Goal: Task Accomplishment & Management: Use online tool/utility

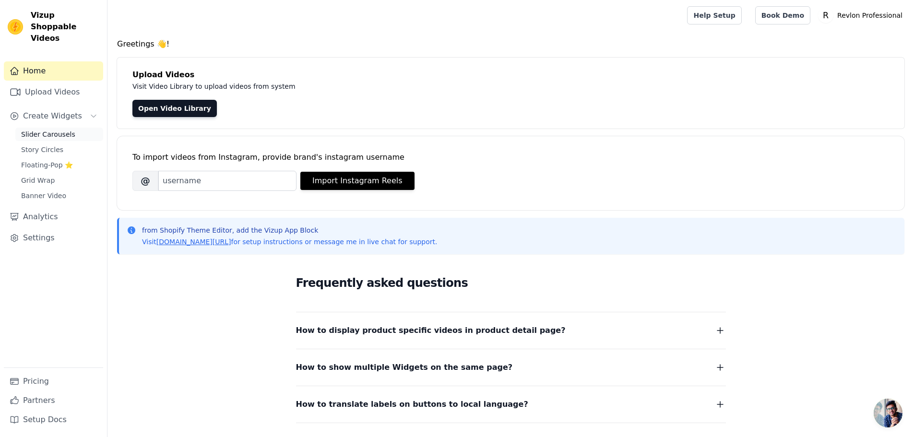
click at [40, 129] on span "Slider Carousels" at bounding box center [48, 134] width 54 height 10
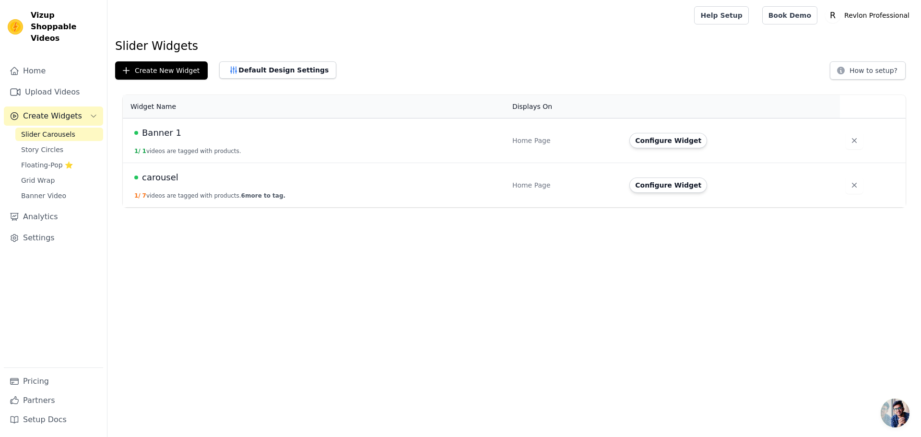
click at [154, 178] on span "carousel" at bounding box center [160, 177] width 36 height 13
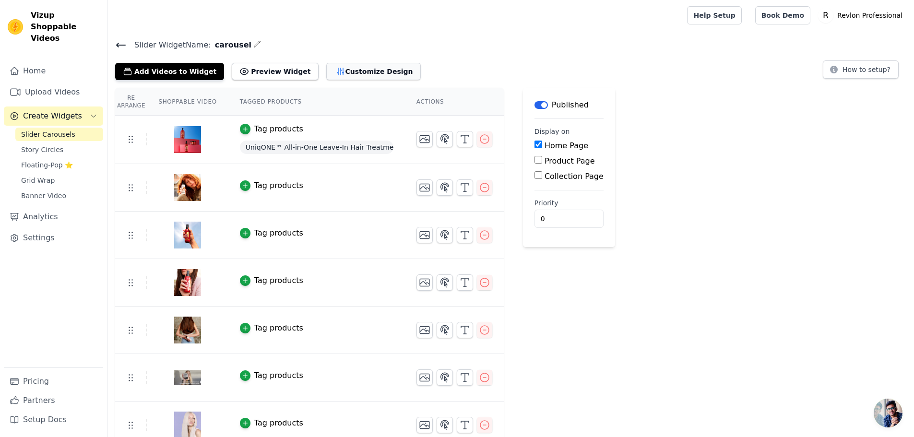
click at [349, 72] on button "Customize Design" at bounding box center [373, 71] width 94 height 17
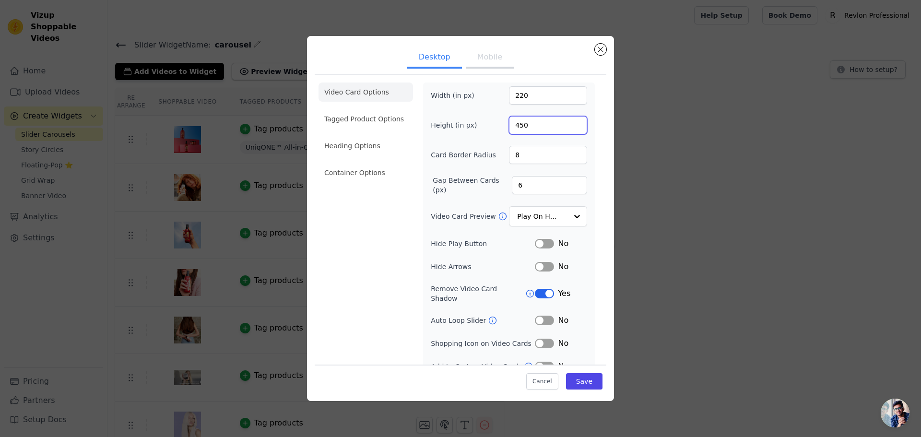
drag, startPoint x: 527, startPoint y: 126, endPoint x: 516, endPoint y: 124, distance: 10.7
click at [517, 124] on input "450" at bounding box center [548, 125] width 78 height 18
click at [522, 124] on input "045" at bounding box center [548, 125] width 78 height 18
click at [518, 124] on input "045" at bounding box center [548, 125] width 78 height 18
drag, startPoint x: 511, startPoint y: 128, endPoint x: 500, endPoint y: 129, distance: 11.6
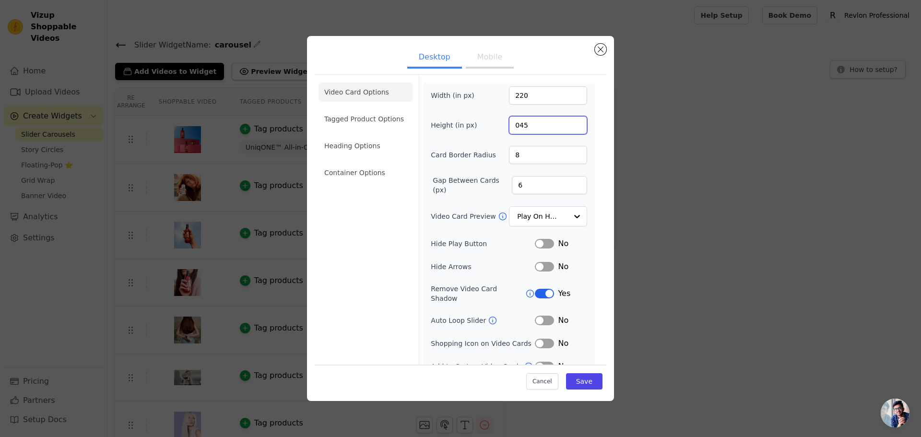
click at [501, 129] on div "Height (in px) 045" at bounding box center [509, 125] width 156 height 18
type input "400"
drag, startPoint x: 527, startPoint y: 98, endPoint x: 506, endPoint y: 97, distance: 20.6
click at [509, 97] on input "220" at bounding box center [548, 95] width 78 height 18
type input "300"
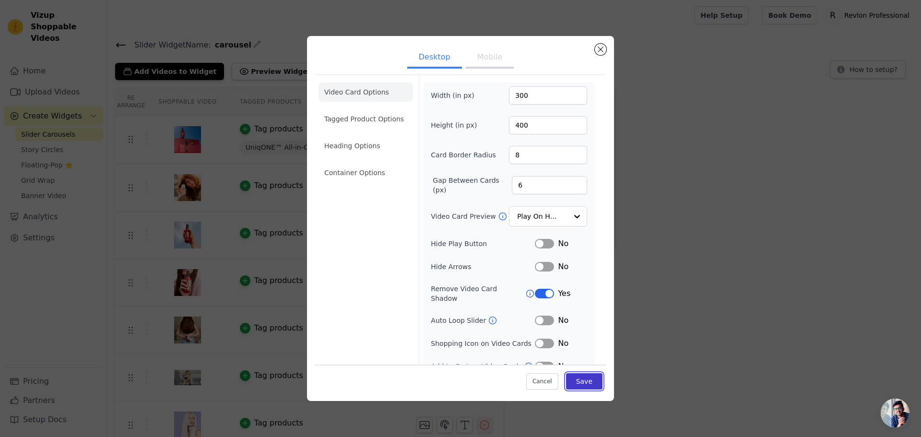
click at [580, 377] on button "Save" at bounding box center [584, 381] width 36 height 16
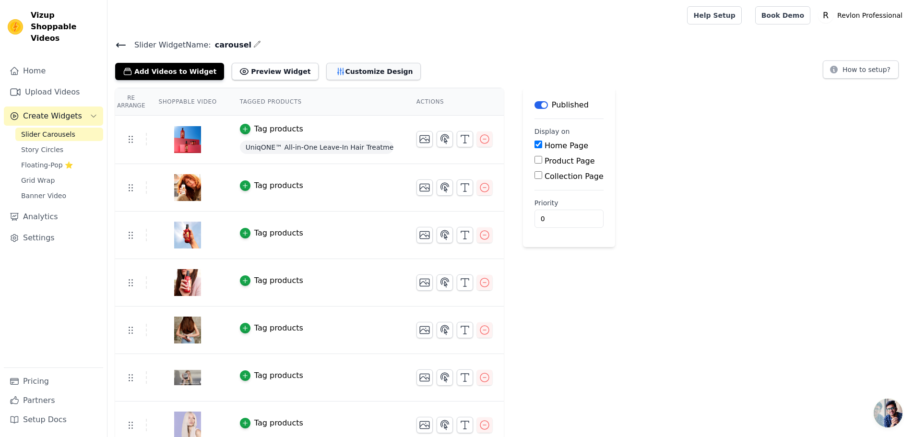
click at [333, 66] on button "Customize Design" at bounding box center [373, 71] width 94 height 17
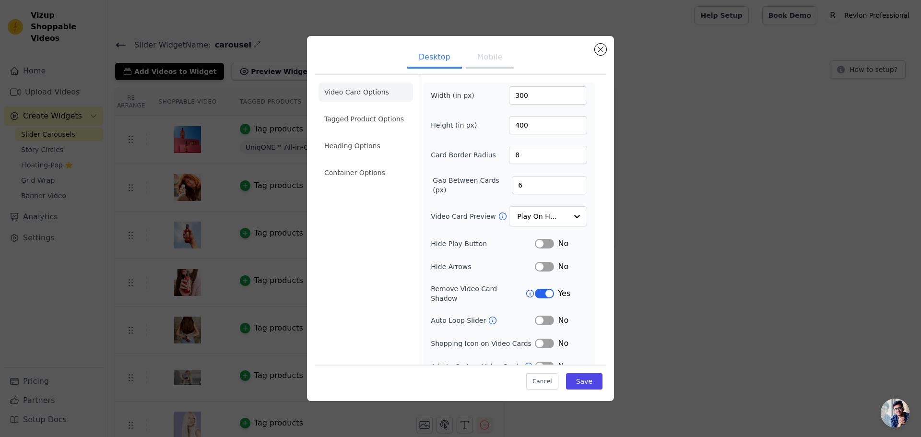
scroll to position [7, 0]
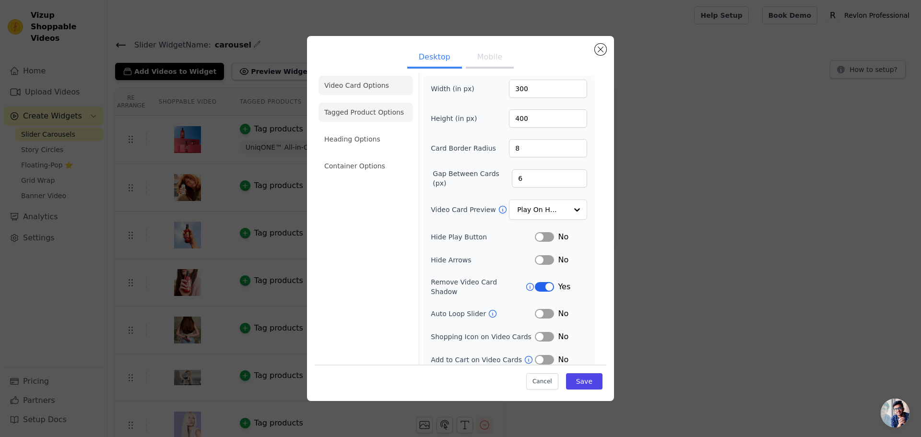
click at [371, 111] on li "Tagged Product Options" at bounding box center [365, 112] width 94 height 19
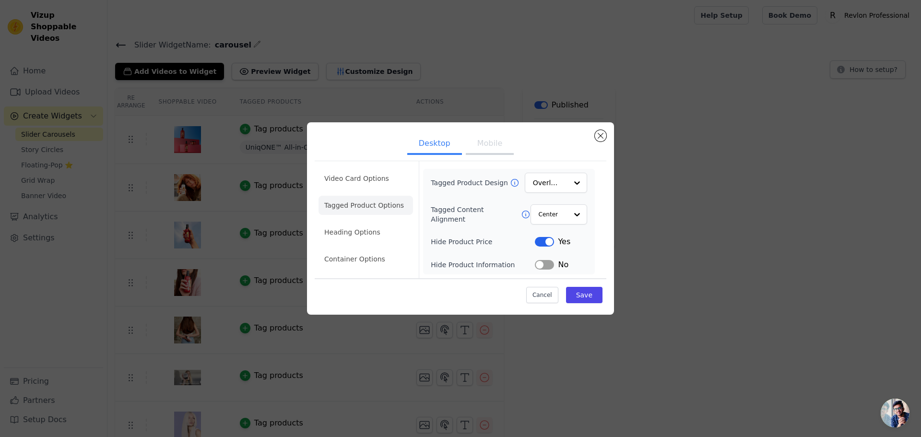
scroll to position [0, 0]
click at [567, 218] on div "Option Center, selected. Select is focused, type to refine list, press down to …" at bounding box center [558, 214] width 58 height 21
click at [567, 218] on div "Center Left Option Center, selected. You are currently focused on option Center…" at bounding box center [558, 214] width 58 height 21
click at [564, 219] on input "Tagged Content Alignment" at bounding box center [552, 214] width 29 height 19
click at [539, 265] on button "Label" at bounding box center [544, 265] width 19 height 10
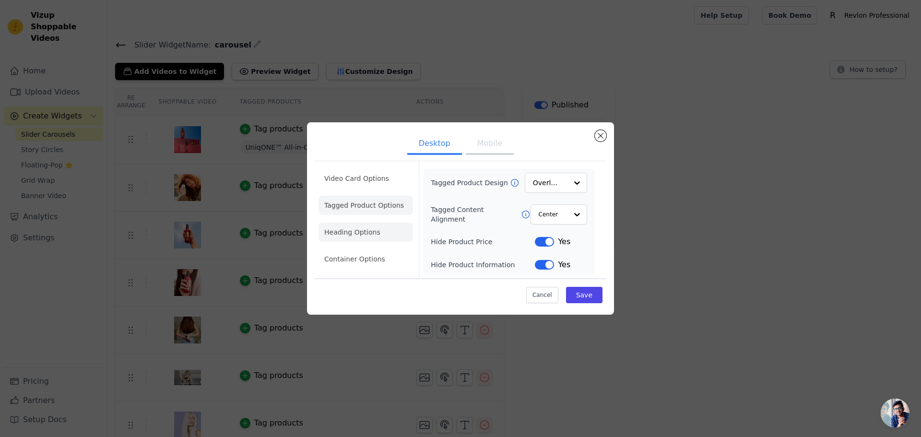
click at [350, 229] on li "Heading Options" at bounding box center [365, 232] width 94 height 19
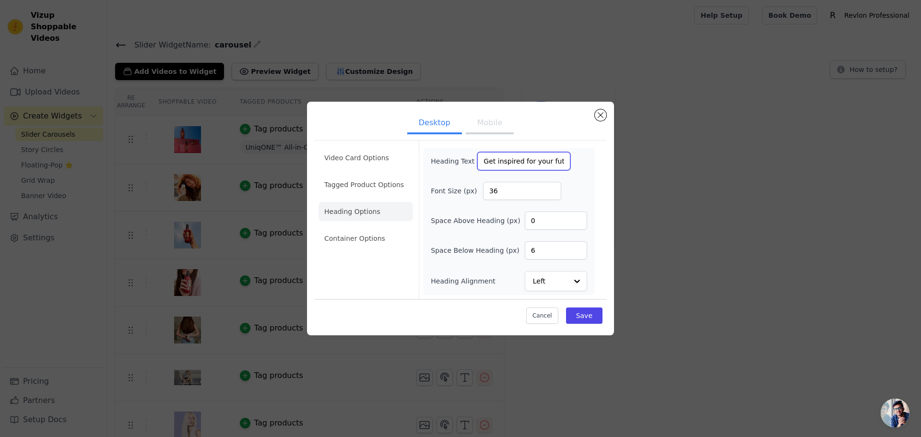
click at [504, 159] on input "Get inspired for your future hair color experience." at bounding box center [523, 161] width 93 height 18
drag, startPoint x: 497, startPoint y: 190, endPoint x: 482, endPoint y: 189, distance: 14.9
click at [483, 189] on input "36" at bounding box center [522, 191] width 78 height 18
type input "25"
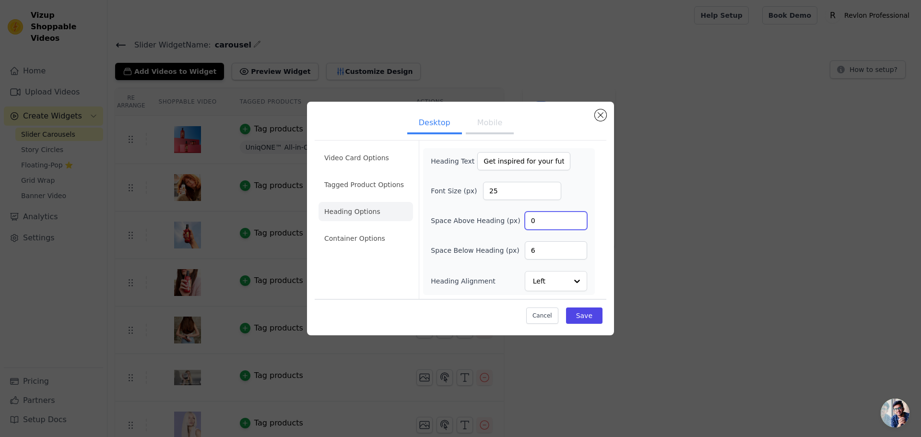
drag, startPoint x: 541, startPoint y: 217, endPoint x: 515, endPoint y: 215, distance: 26.4
click at [515, 216] on div "Space Above Heading (px) 0" at bounding box center [509, 221] width 156 height 18
type input "16"
click at [544, 255] on input "6" at bounding box center [556, 250] width 62 height 18
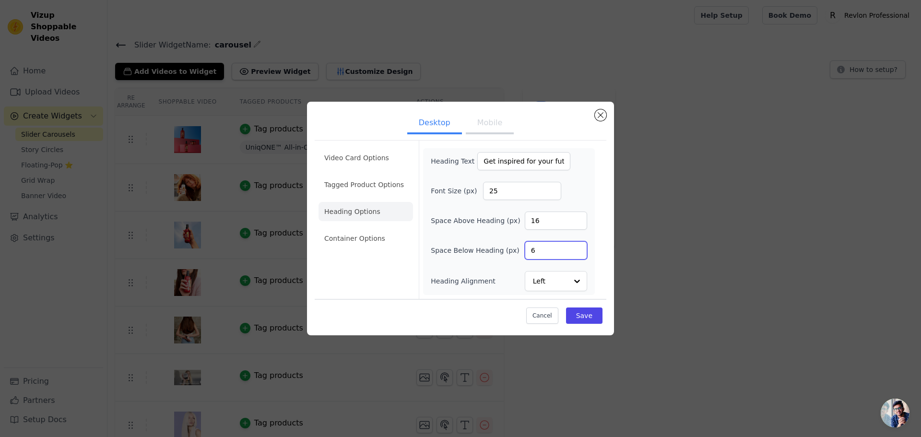
click at [544, 254] on input "6" at bounding box center [556, 250] width 62 height 18
type input "16"
click at [403, 271] on div "Video Card Options Tagged Product Options Heading Options Container Options" at bounding box center [365, 220] width 94 height 158
click at [548, 282] on input "Heading Alignment" at bounding box center [550, 280] width 34 height 19
click at [556, 238] on div "Center" at bounding box center [554, 238] width 59 height 20
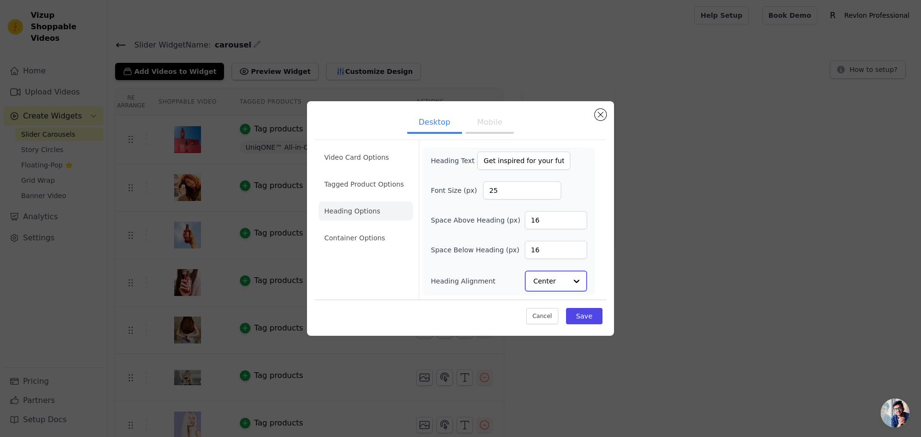
click at [538, 280] on input "Heading Alignment" at bounding box center [550, 280] width 34 height 19
click at [557, 251] on div "Left" at bounding box center [554, 258] width 59 height 20
click at [373, 235] on li "Container Options" at bounding box center [365, 238] width 94 height 19
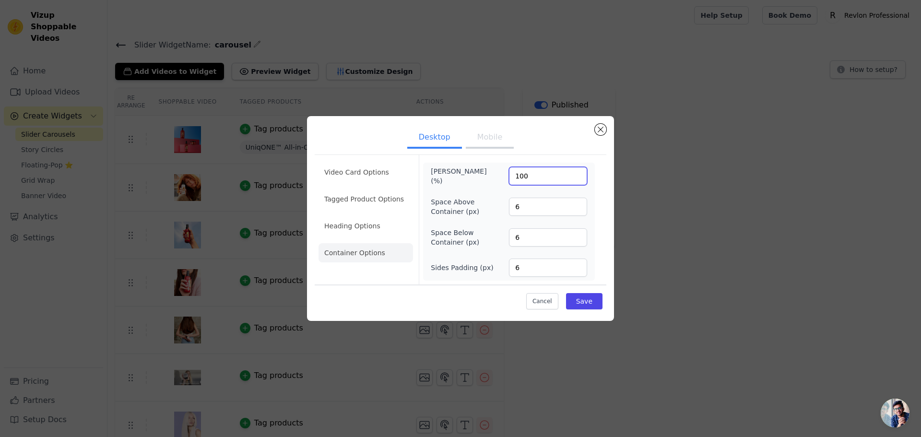
click at [576, 173] on input "100" at bounding box center [548, 176] width 78 height 18
click at [577, 173] on input "100" at bounding box center [548, 176] width 78 height 18
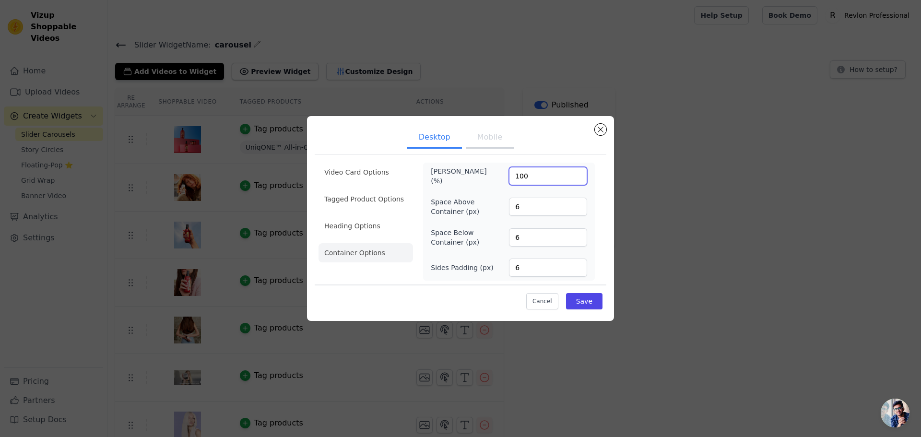
click at [577, 173] on input "100" at bounding box center [548, 176] width 78 height 18
click at [533, 209] on input "6" at bounding box center [548, 207] width 78 height 18
click at [533, 208] on input "6" at bounding box center [548, 207] width 78 height 18
type input "16"
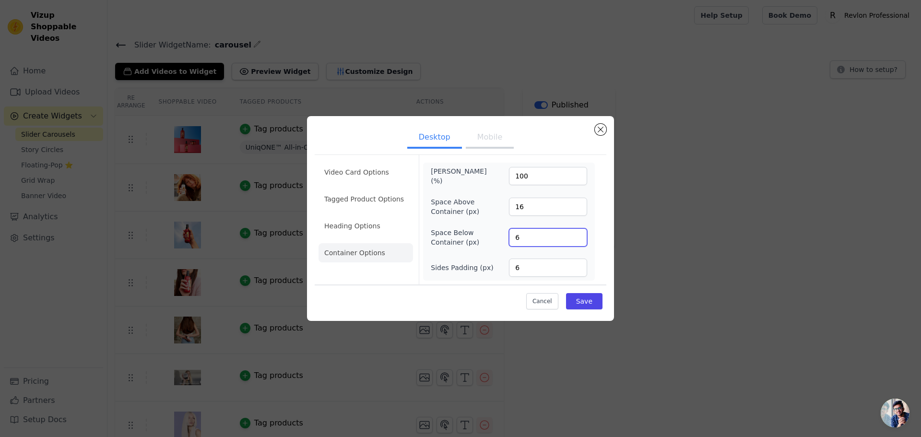
drag, startPoint x: 519, startPoint y: 229, endPoint x: 511, endPoint y: 227, distance: 7.9
click at [511, 229] on input "6" at bounding box center [548, 237] width 78 height 18
type input "16"
click at [572, 265] on input "6" at bounding box center [548, 268] width 78 height 18
click at [577, 265] on input "7" at bounding box center [548, 268] width 78 height 18
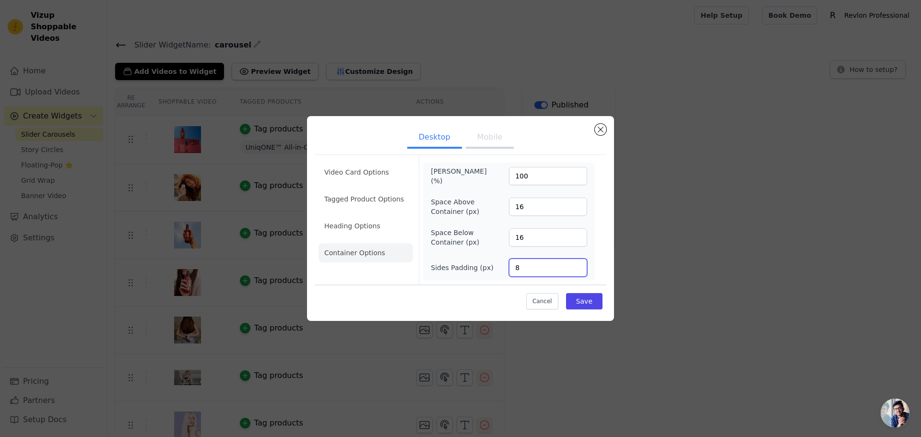
click at [577, 265] on input "8" at bounding box center [548, 268] width 78 height 18
click at [577, 265] on input "9" at bounding box center [548, 268] width 78 height 18
click at [577, 265] on input "10" at bounding box center [548, 268] width 78 height 18
click at [577, 265] on input "11" at bounding box center [548, 268] width 78 height 18
click at [577, 265] on input "12" at bounding box center [548, 268] width 78 height 18
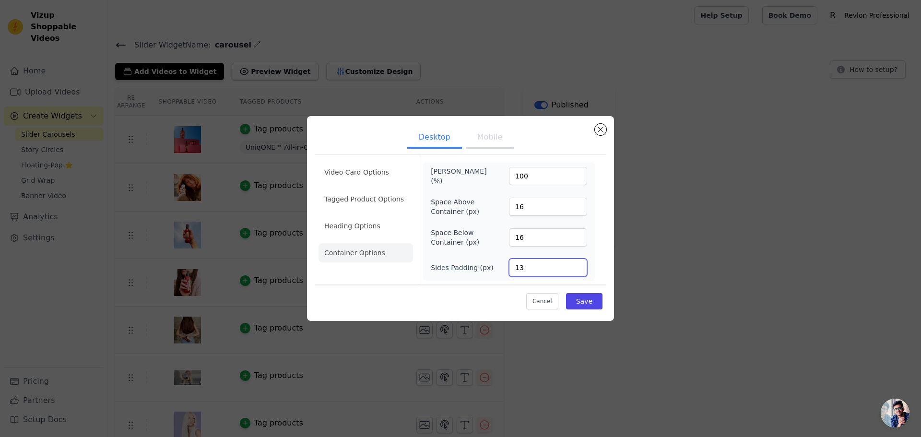
click at [577, 265] on input "13" at bounding box center [548, 268] width 78 height 18
click at [577, 265] on input "14" at bounding box center [548, 268] width 78 height 18
click at [577, 265] on input "15" at bounding box center [548, 268] width 78 height 18
click at [577, 265] on input "16" at bounding box center [548, 268] width 78 height 18
click at [577, 265] on input "17" at bounding box center [548, 268] width 78 height 18
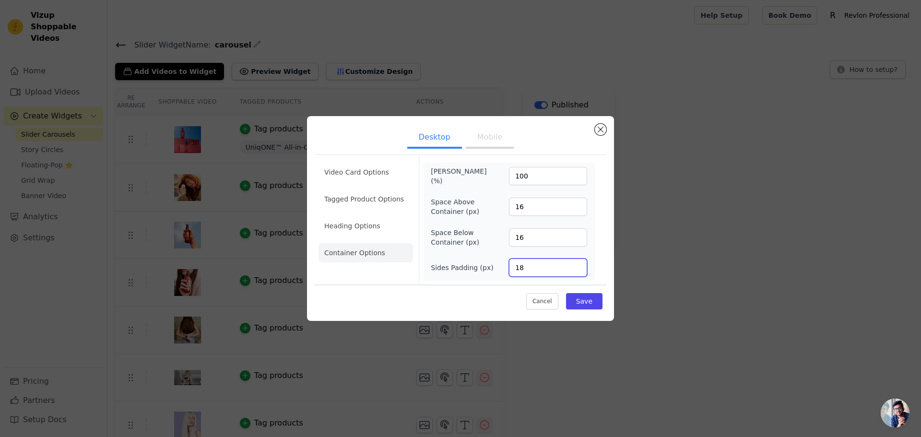
click at [577, 265] on input "18" at bounding box center [548, 268] width 78 height 18
click at [577, 265] on input "19" at bounding box center [548, 268] width 78 height 18
click at [577, 265] on input "20" at bounding box center [548, 268] width 78 height 18
click at [577, 265] on input "21" at bounding box center [548, 268] width 78 height 18
click at [578, 268] on input "20" at bounding box center [548, 268] width 78 height 18
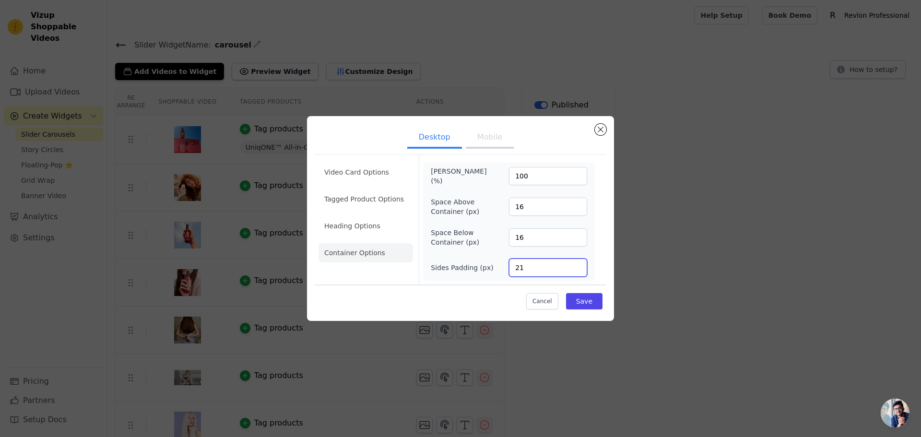
click at [578, 266] on input "21" at bounding box center [548, 268] width 78 height 18
click at [578, 265] on input "22" at bounding box center [548, 268] width 78 height 18
click at [578, 265] on input "23" at bounding box center [548, 268] width 78 height 18
click at [578, 265] on input "24" at bounding box center [548, 268] width 78 height 18
click at [579, 265] on input "25" at bounding box center [548, 268] width 78 height 18
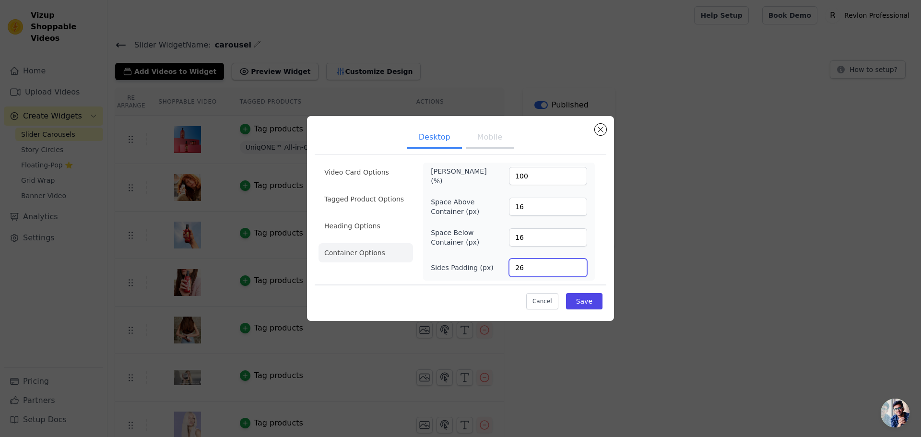
click at [579, 265] on input "26" at bounding box center [548, 268] width 78 height 18
click at [579, 265] on input "27" at bounding box center [548, 268] width 78 height 18
click at [579, 265] on input "28" at bounding box center [548, 268] width 78 height 18
click at [579, 265] on input "29" at bounding box center [548, 268] width 78 height 18
click at [579, 265] on input "30" at bounding box center [548, 268] width 78 height 18
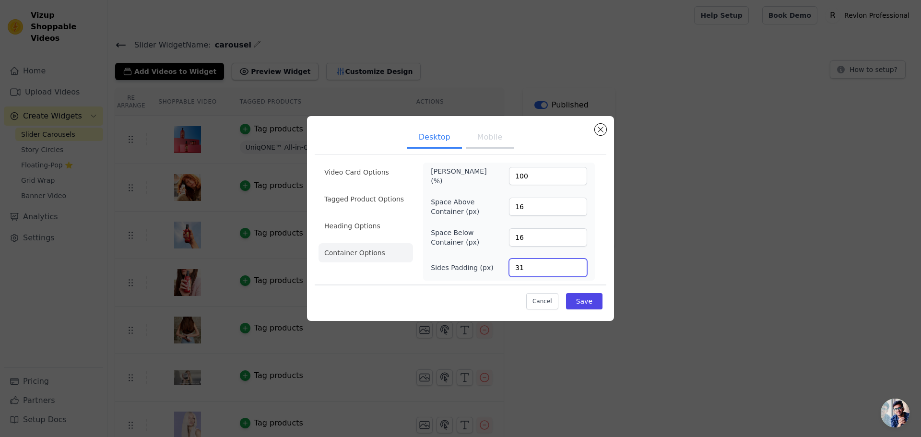
click at [579, 265] on input "31" at bounding box center [548, 268] width 78 height 18
click at [579, 265] on input "32" at bounding box center [548, 268] width 78 height 18
click at [579, 264] on input "33" at bounding box center [548, 268] width 78 height 18
click at [579, 264] on input "34" at bounding box center [548, 268] width 78 height 18
click at [579, 264] on input "35" at bounding box center [548, 268] width 78 height 18
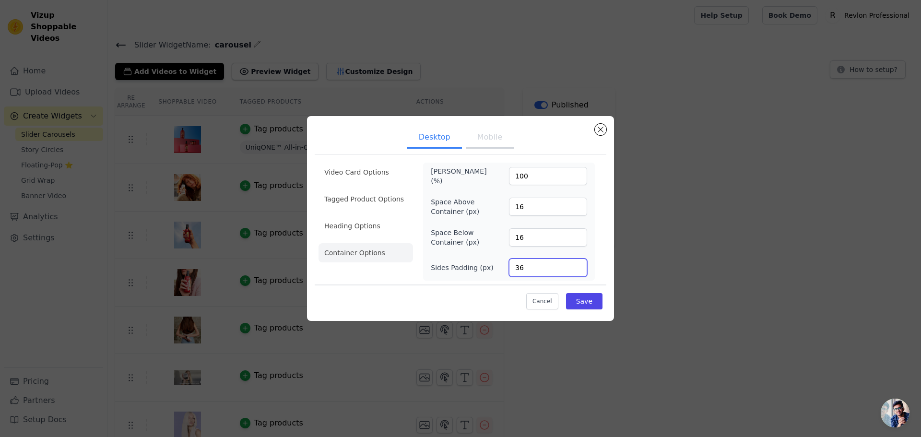
click at [579, 264] on input "36" at bounding box center [548, 268] width 78 height 18
click at [579, 264] on input "37" at bounding box center [548, 268] width 78 height 18
click at [579, 264] on input "38" at bounding box center [548, 268] width 78 height 18
click at [579, 264] on input "39" at bounding box center [548, 268] width 78 height 18
type input "40"
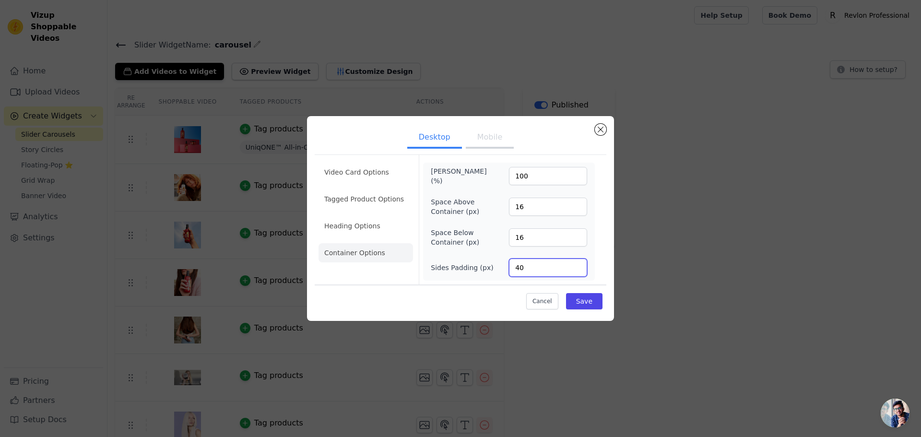
click at [579, 264] on input "40" at bounding box center [548, 268] width 78 height 18
click at [584, 295] on button "Save" at bounding box center [584, 301] width 36 height 16
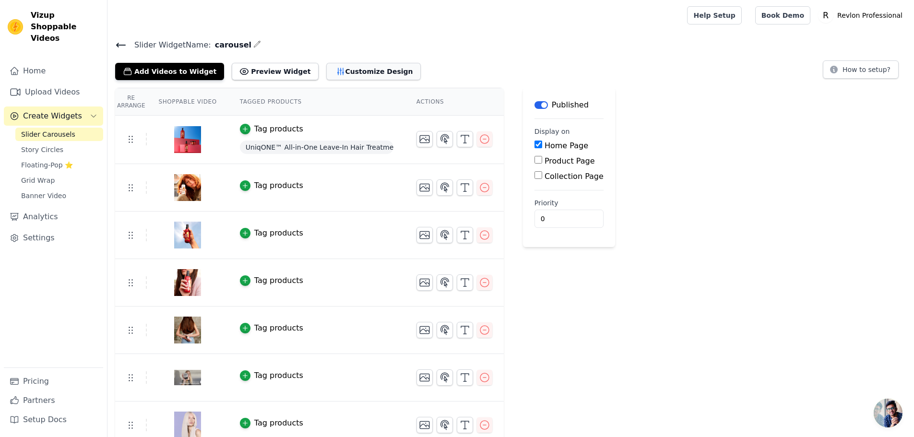
click at [357, 67] on button "Customize Design" at bounding box center [373, 71] width 94 height 17
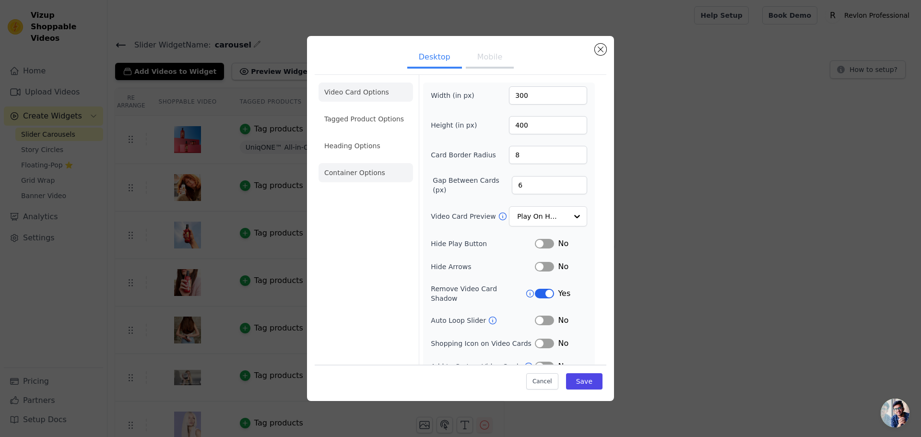
click at [360, 170] on li "Container Options" at bounding box center [365, 172] width 94 height 19
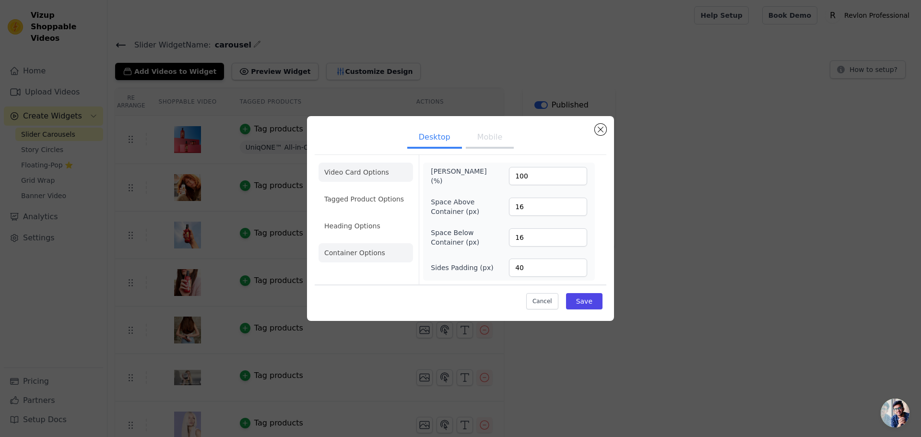
click at [359, 169] on li "Video Card Options" at bounding box center [365, 172] width 94 height 19
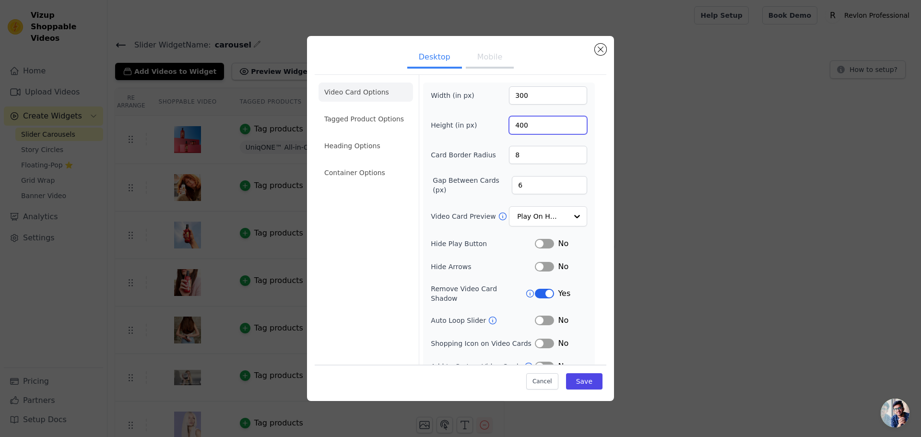
drag, startPoint x: 516, startPoint y: 124, endPoint x: 501, endPoint y: 125, distance: 15.4
click at [501, 125] on div "Height (in px) 400" at bounding box center [509, 125] width 156 height 18
type input "450"
click at [575, 373] on button "Save" at bounding box center [584, 381] width 36 height 16
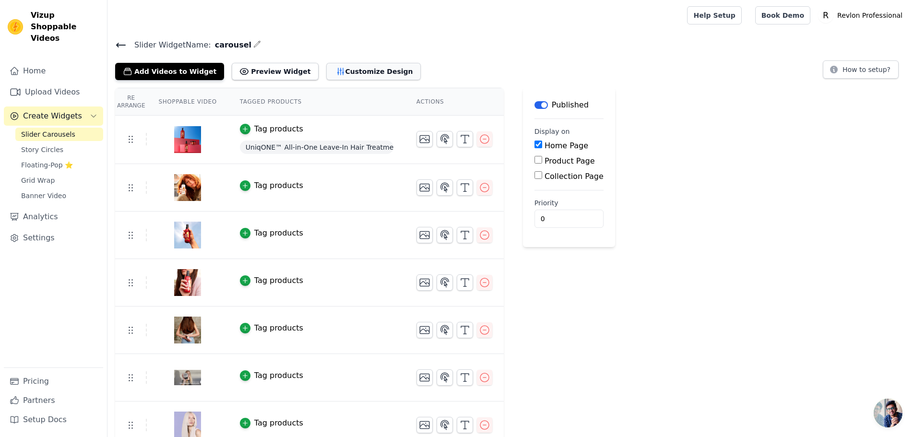
click at [335, 68] on button "Customize Design" at bounding box center [373, 71] width 94 height 17
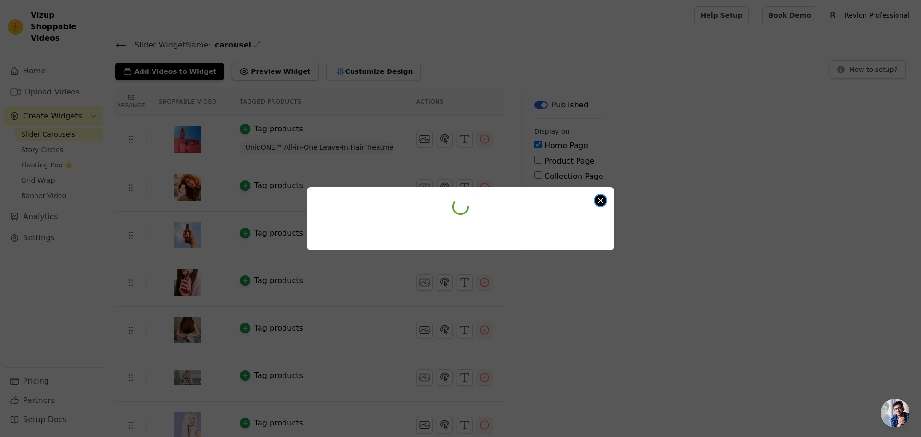
click at [601, 200] on button "Close modal" at bounding box center [601, 201] width 12 height 12
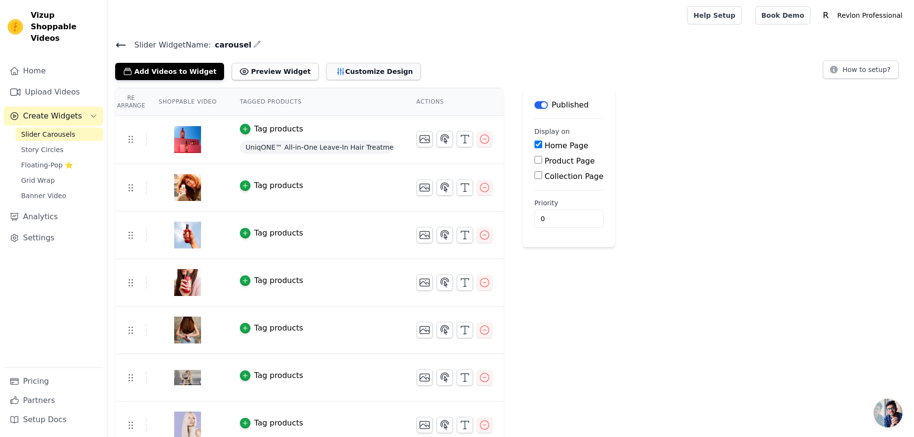
click at [326, 67] on button "Customize Design" at bounding box center [373, 71] width 94 height 17
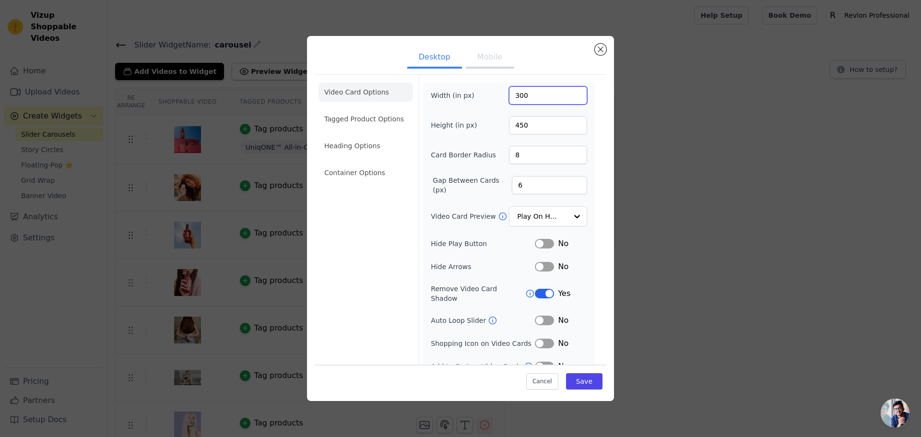
drag, startPoint x: 539, startPoint y: 97, endPoint x: 504, endPoint y: 98, distance: 35.5
click at [504, 98] on div "Width (in px) 300" at bounding box center [509, 95] width 156 height 18
type input "275"
click at [575, 383] on button "Save" at bounding box center [584, 381] width 36 height 16
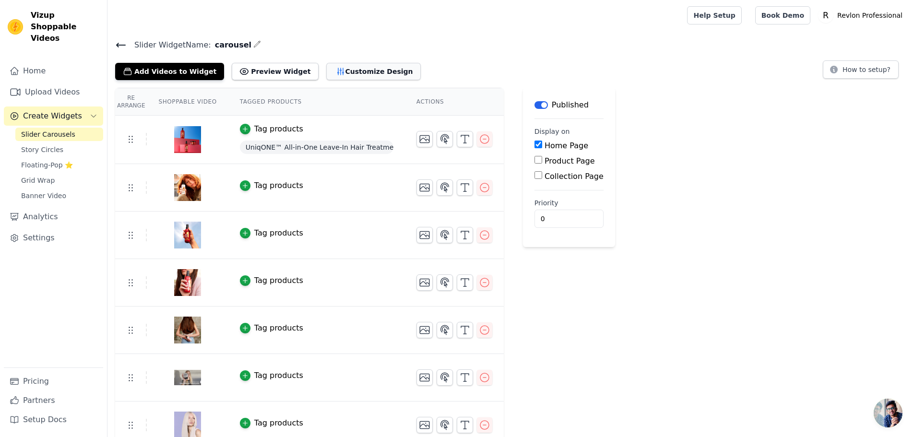
click at [345, 63] on button "Customize Design" at bounding box center [373, 71] width 94 height 17
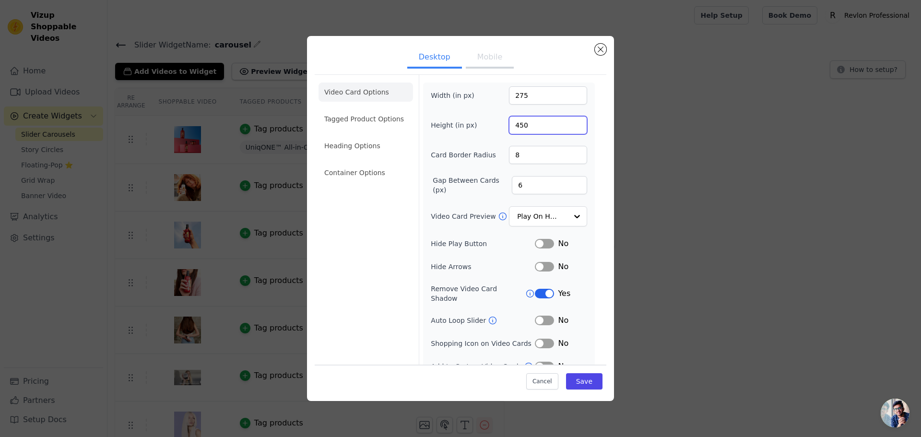
drag, startPoint x: 528, startPoint y: 126, endPoint x: 510, endPoint y: 101, distance: 30.6
click at [509, 119] on input "450" at bounding box center [548, 125] width 78 height 18
type input "480"
click at [570, 380] on button "Save" at bounding box center [584, 381] width 36 height 16
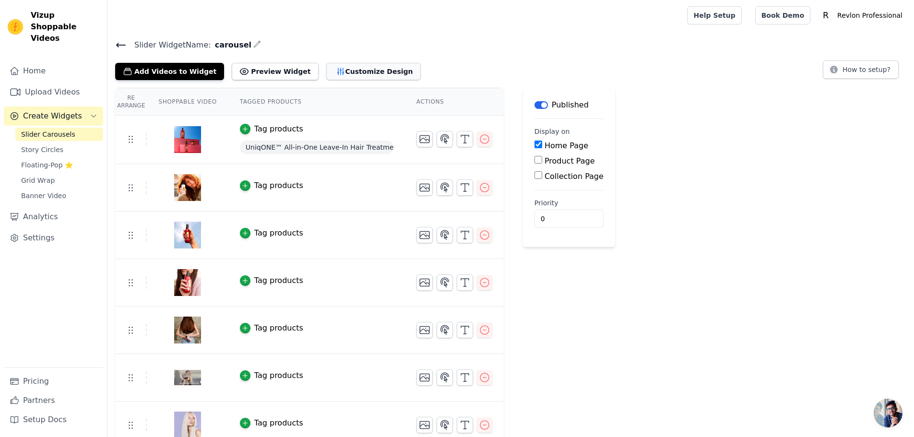
click at [328, 74] on button "Customize Design" at bounding box center [373, 71] width 94 height 17
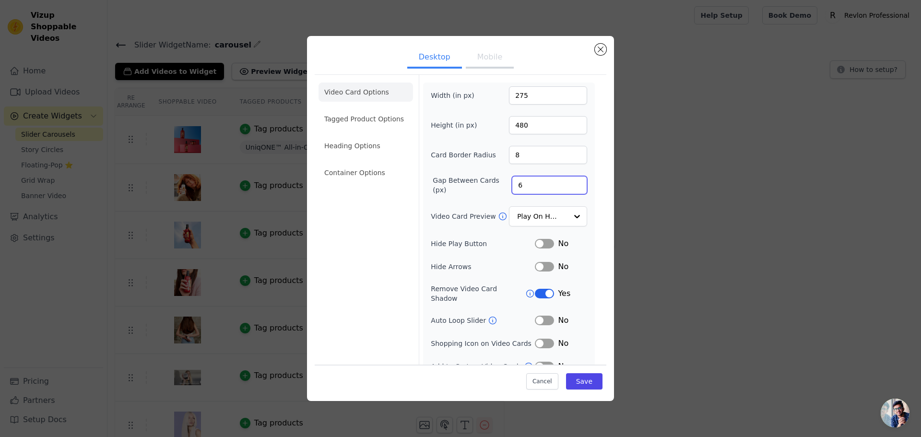
drag, startPoint x: 519, startPoint y: 187, endPoint x: 506, endPoint y: 182, distance: 14.1
click at [512, 182] on input "6" at bounding box center [549, 185] width 75 height 18
type input "25"
click at [577, 378] on button "Save" at bounding box center [584, 381] width 36 height 16
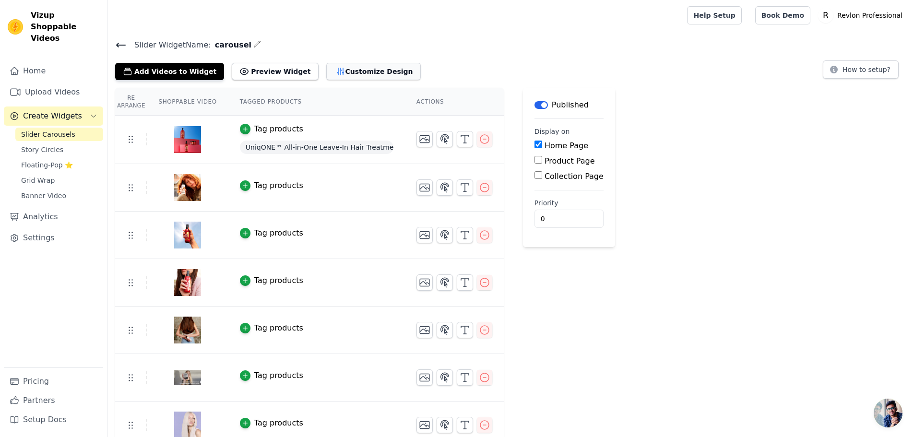
click at [342, 70] on button "Customize Design" at bounding box center [373, 71] width 94 height 17
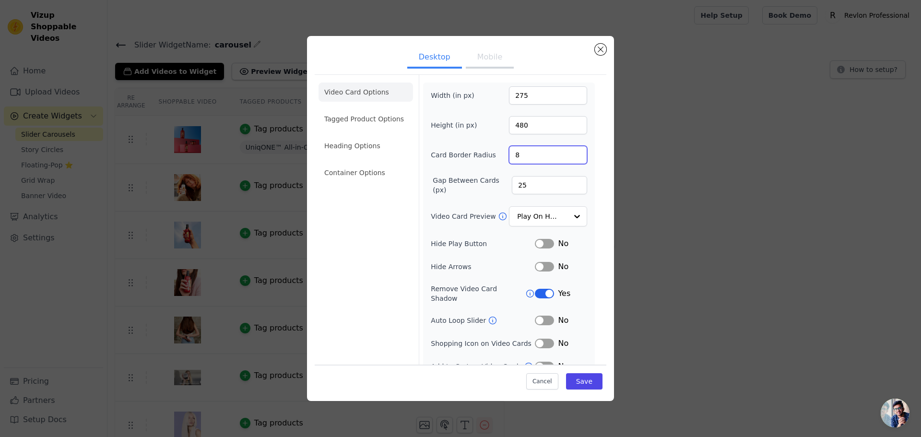
click at [534, 153] on input "8" at bounding box center [548, 155] width 78 height 18
click at [533, 153] on input "8" at bounding box center [548, 155] width 78 height 18
click at [520, 187] on input "25" at bounding box center [549, 185] width 75 height 18
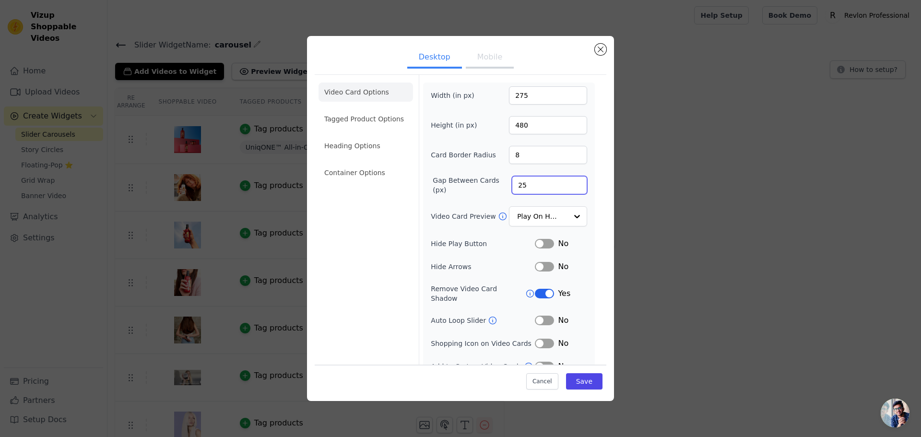
click at [520, 187] on input "25" at bounding box center [549, 185] width 75 height 18
type input "20"
click at [581, 377] on button "Save" at bounding box center [584, 381] width 36 height 16
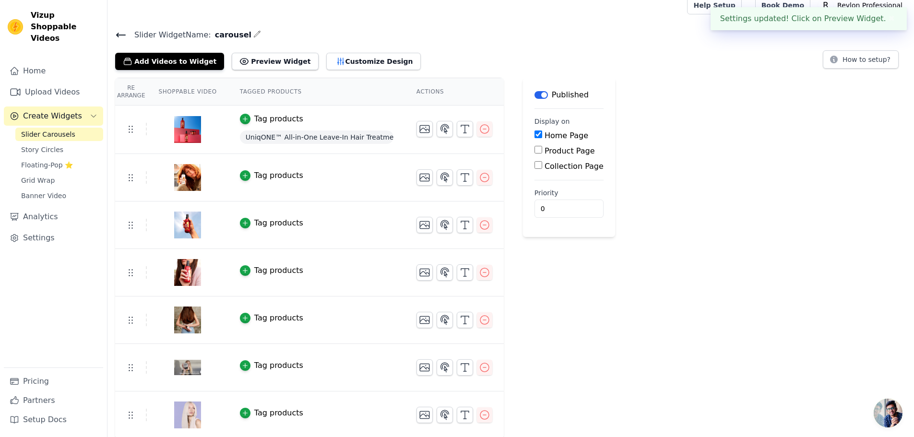
scroll to position [12, 0]
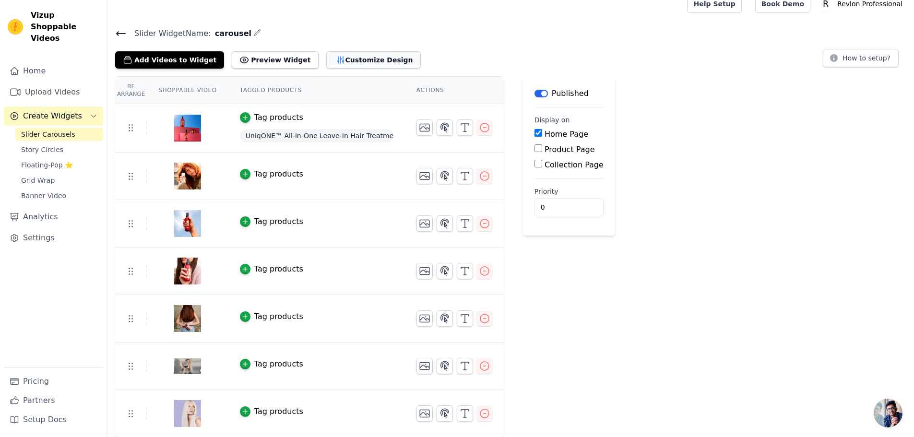
click at [341, 67] on button "Customize Design" at bounding box center [373, 59] width 94 height 17
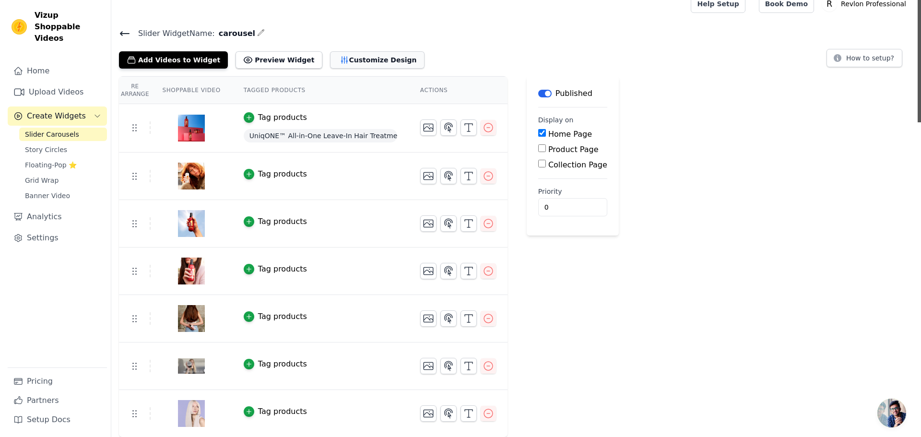
scroll to position [0, 0]
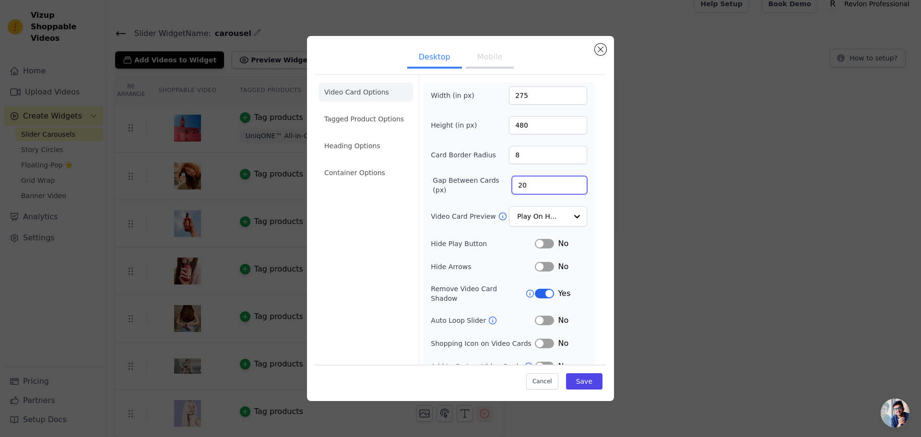
drag, startPoint x: 539, startPoint y: 186, endPoint x: 501, endPoint y: 186, distance: 38.4
click at [501, 186] on div "Gap Between Cards (px) 20" at bounding box center [509, 185] width 156 height 19
type input "17"
click at [571, 374] on button "Save" at bounding box center [584, 381] width 36 height 16
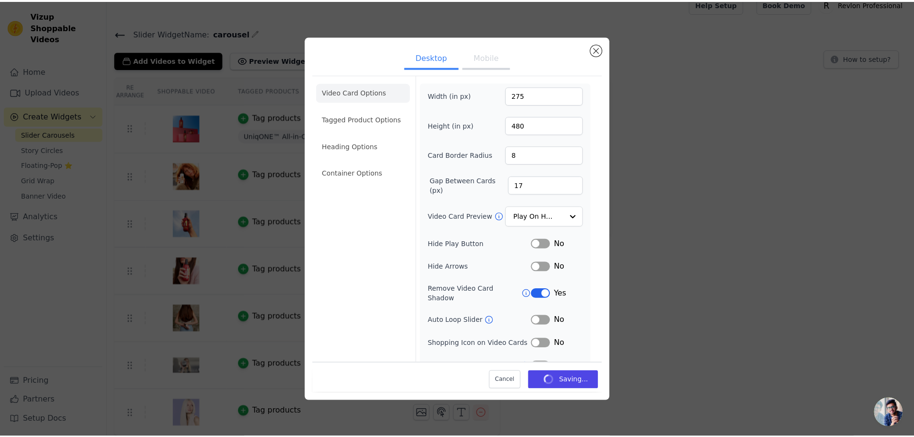
scroll to position [12, 0]
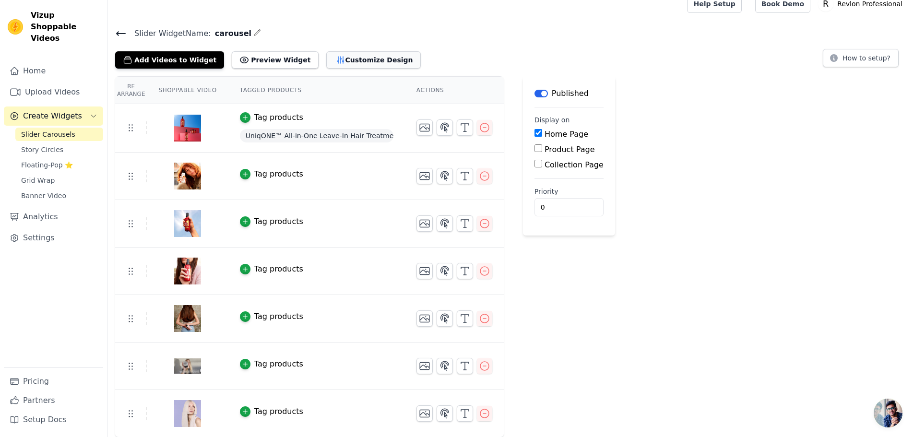
click at [352, 52] on button "Customize Design" at bounding box center [373, 59] width 94 height 17
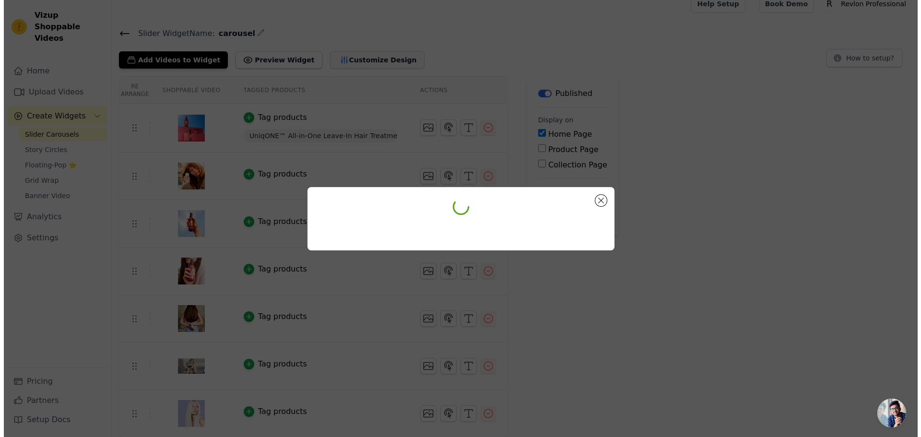
scroll to position [0, 0]
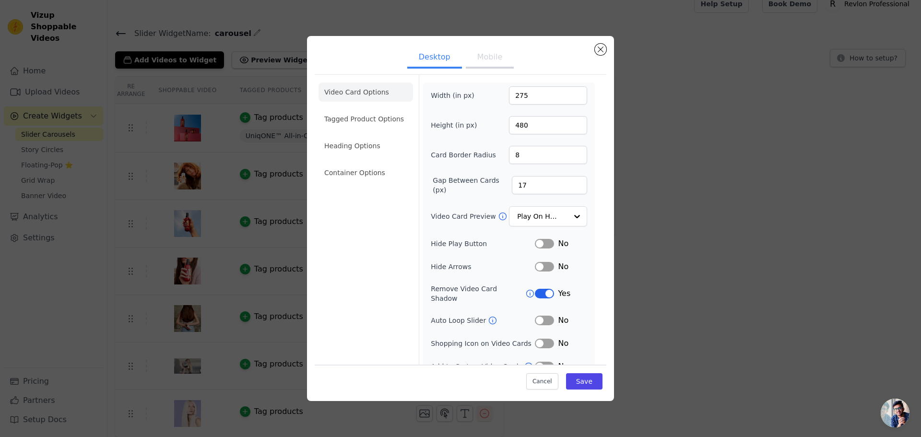
click at [535, 316] on button "Label" at bounding box center [544, 321] width 19 height 10
click at [579, 385] on button "Save" at bounding box center [584, 381] width 36 height 16
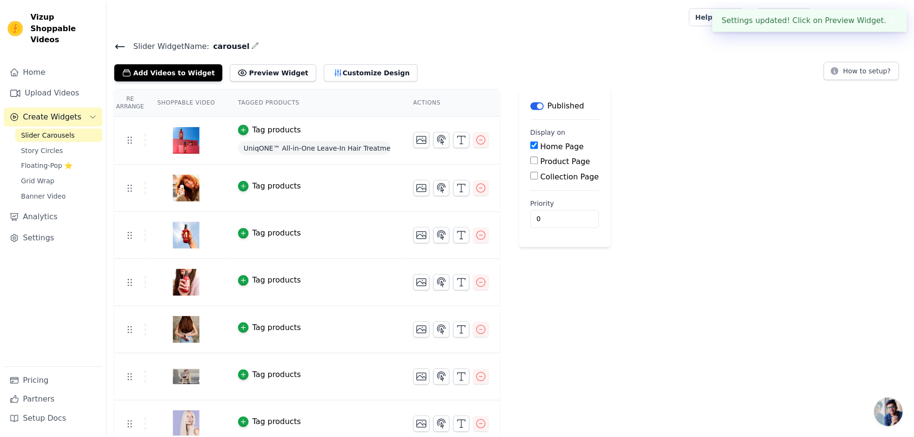
scroll to position [12, 0]
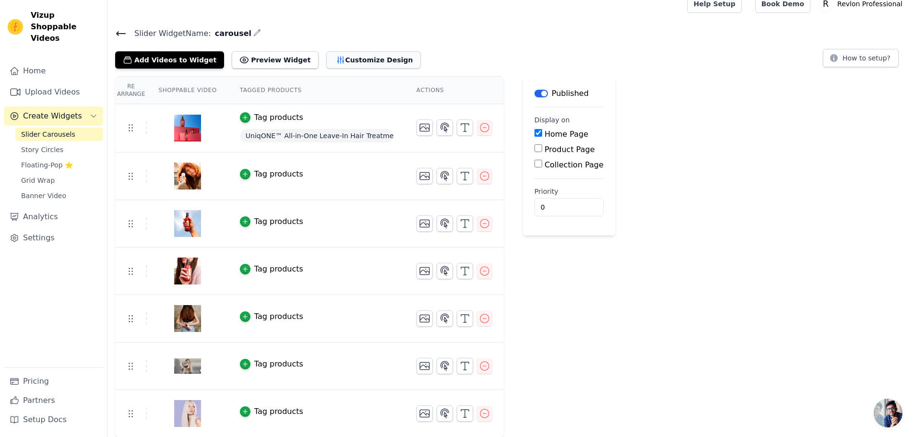
click at [336, 59] on icon "button" at bounding box center [341, 60] width 10 height 10
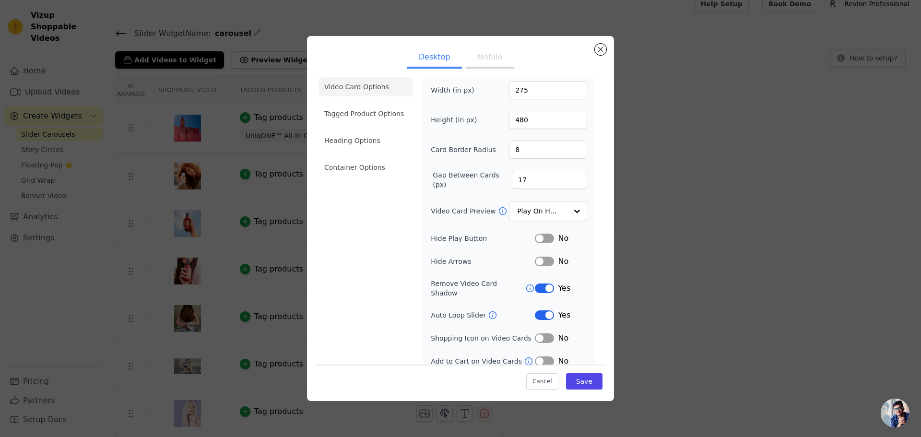
scroll to position [7, 0]
click at [357, 104] on li "Tagged Product Options" at bounding box center [365, 112] width 94 height 19
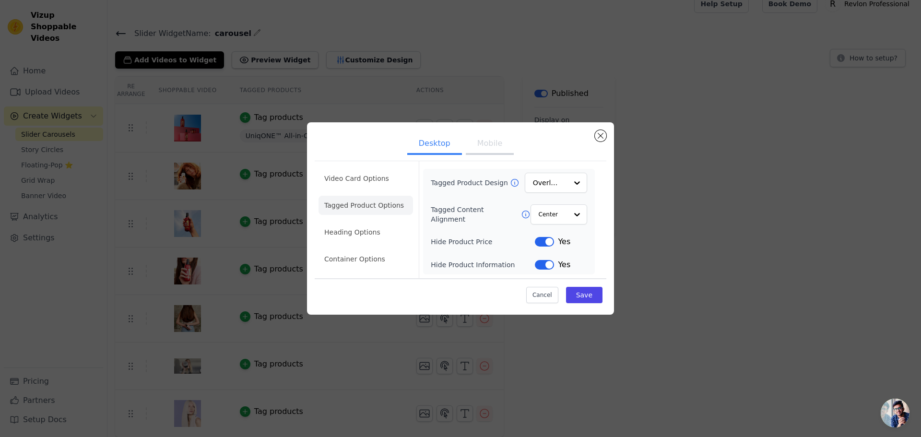
scroll to position [0, 0]
click at [561, 211] on input "Tagged Content Alignment" at bounding box center [552, 214] width 29 height 19
click at [567, 183] on div "Overlay" at bounding box center [556, 182] width 62 height 21
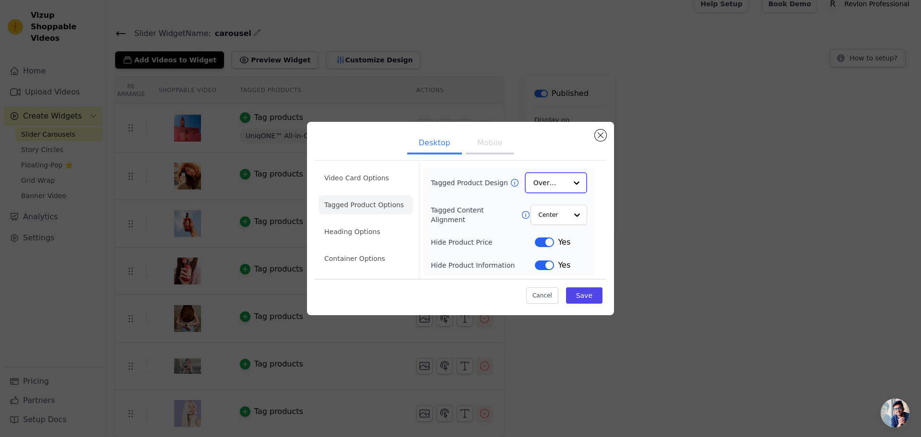
click at [567, 183] on div "Overlay" at bounding box center [556, 182] width 62 height 21
click at [566, 183] on input "Tagged Product Design" at bounding box center [550, 182] width 34 height 19
click at [362, 234] on li "Heading Options" at bounding box center [365, 232] width 94 height 19
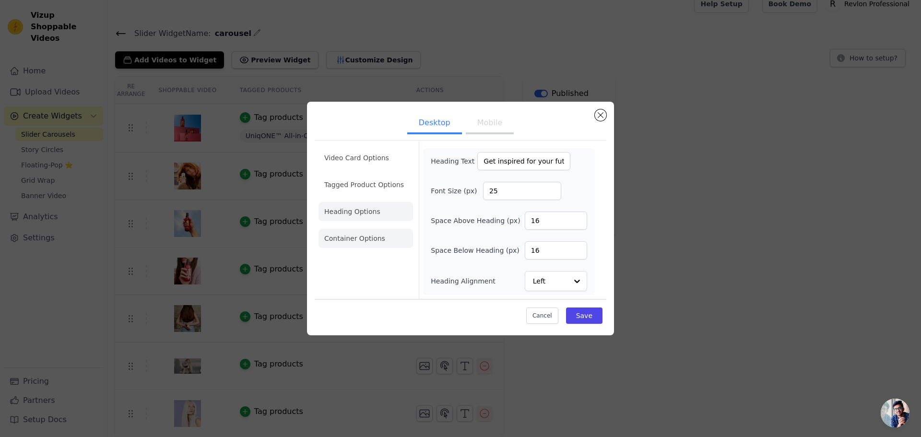
click at [369, 243] on li "Container Options" at bounding box center [365, 238] width 94 height 19
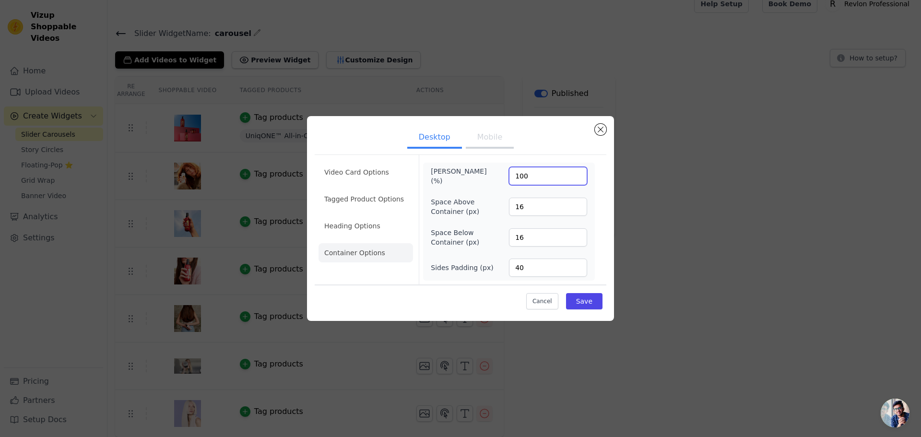
drag, startPoint x: 528, startPoint y: 179, endPoint x: 499, endPoint y: 179, distance: 28.8
click at [499, 179] on div "Max Width (%) 100" at bounding box center [509, 175] width 156 height 19
type input "500"
click at [583, 302] on button "Save" at bounding box center [584, 301] width 36 height 16
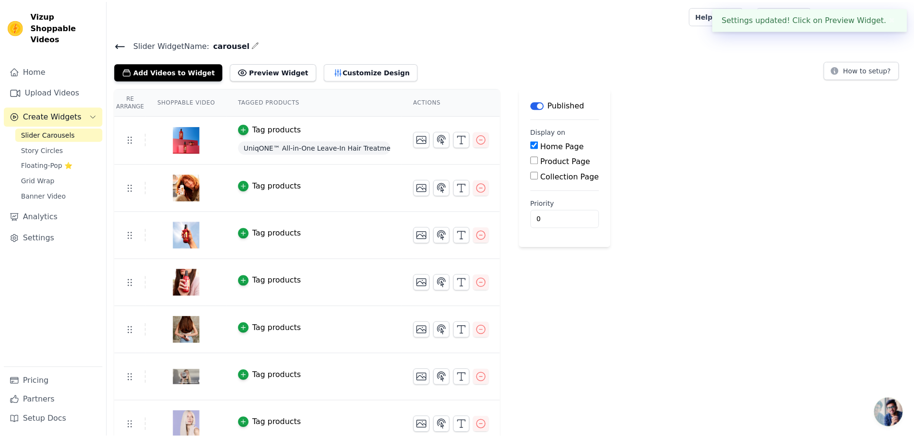
scroll to position [12, 0]
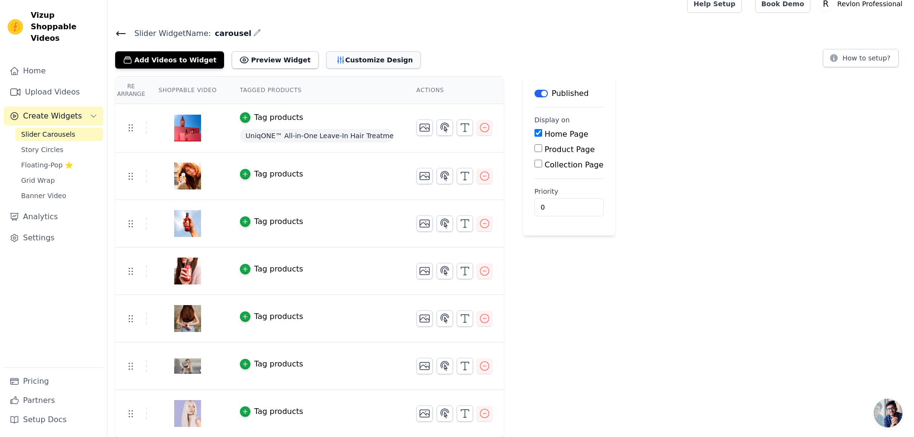
click at [340, 58] on button "Customize Design" at bounding box center [373, 59] width 94 height 17
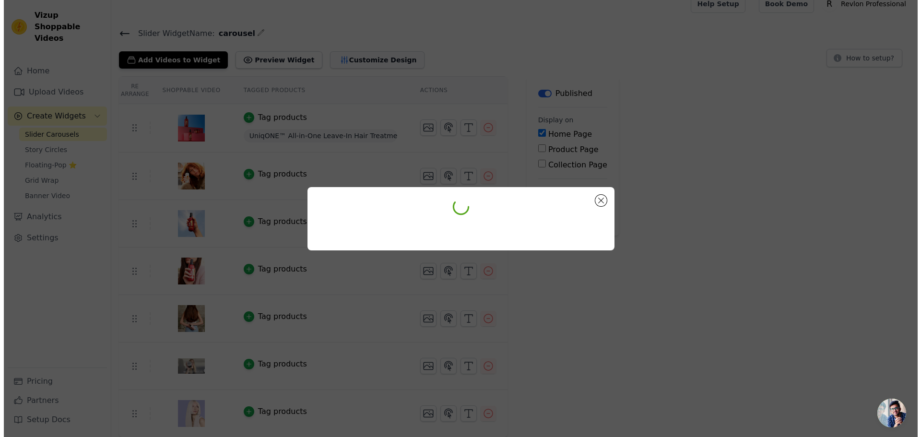
scroll to position [0, 0]
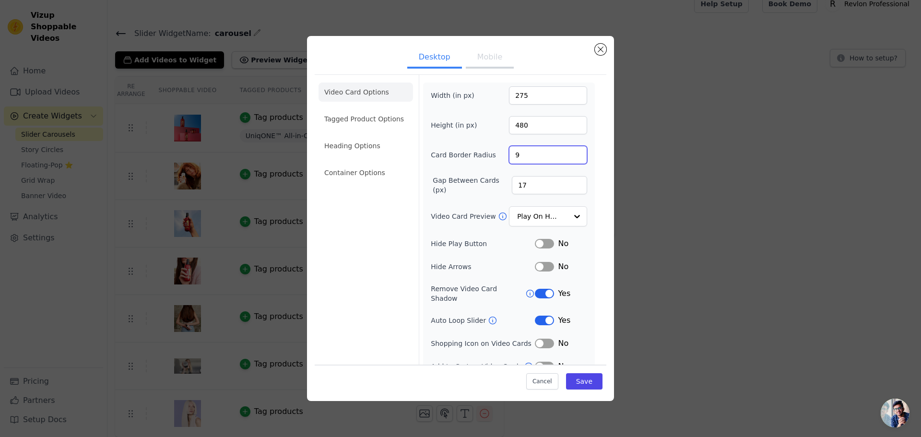
type input "9"
click at [572, 152] on input "9" at bounding box center [548, 155] width 78 height 18
click at [362, 173] on li "Container Options" at bounding box center [365, 172] width 94 height 19
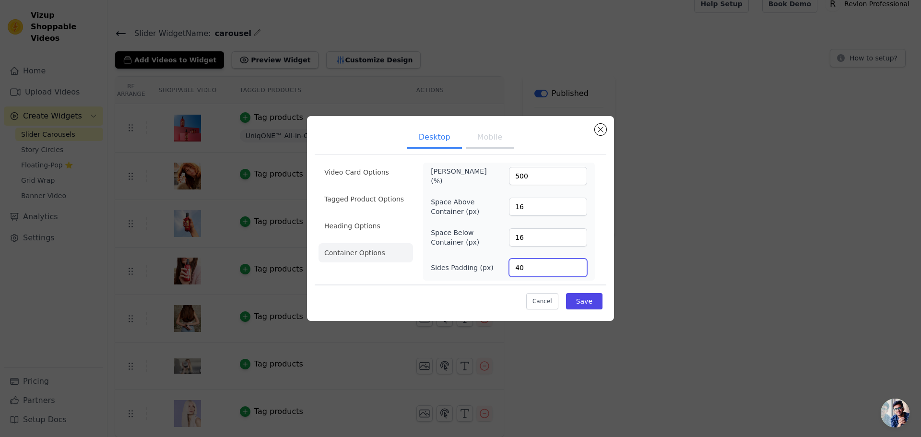
drag, startPoint x: 521, startPoint y: 265, endPoint x: 488, endPoint y: 262, distance: 33.7
click at [486, 263] on div "Sides Padding (px) 40" at bounding box center [509, 268] width 156 height 18
type input "400"
click at [593, 305] on button "Save" at bounding box center [584, 301] width 36 height 16
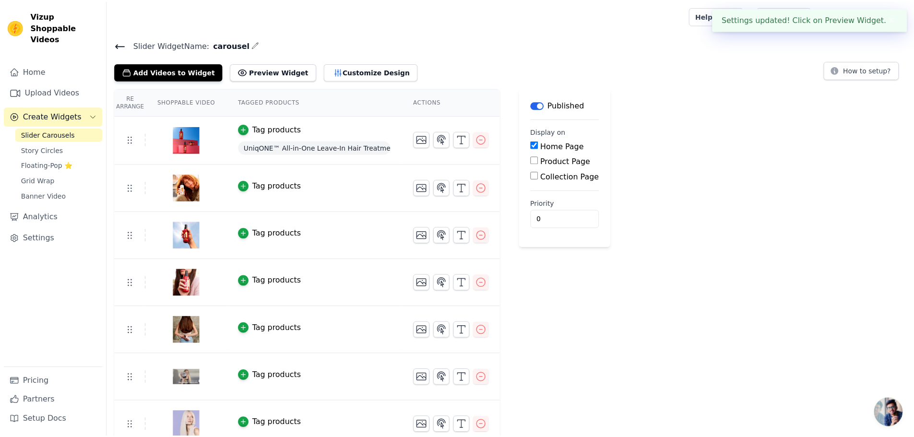
scroll to position [12, 0]
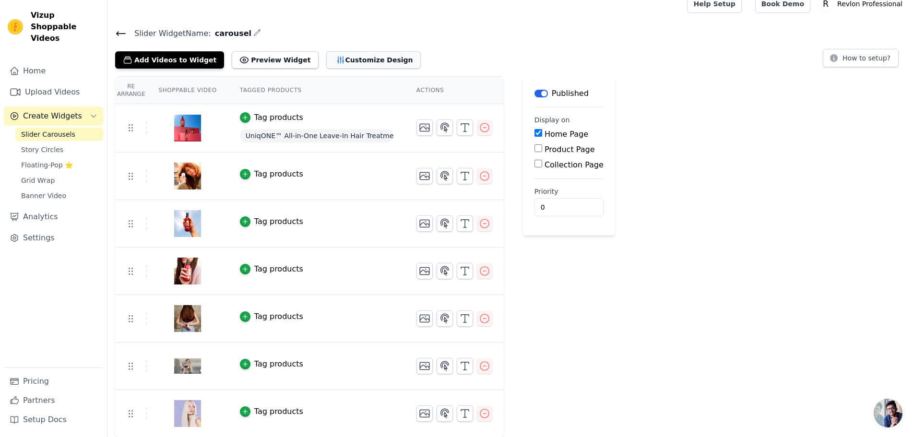
click at [349, 56] on button "Customize Design" at bounding box center [373, 59] width 94 height 17
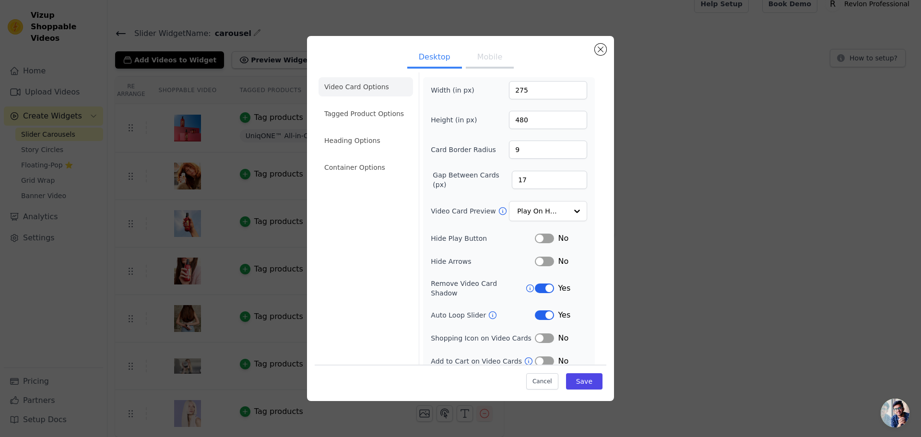
scroll to position [7, 0]
click at [367, 165] on li "Container Options" at bounding box center [365, 165] width 94 height 19
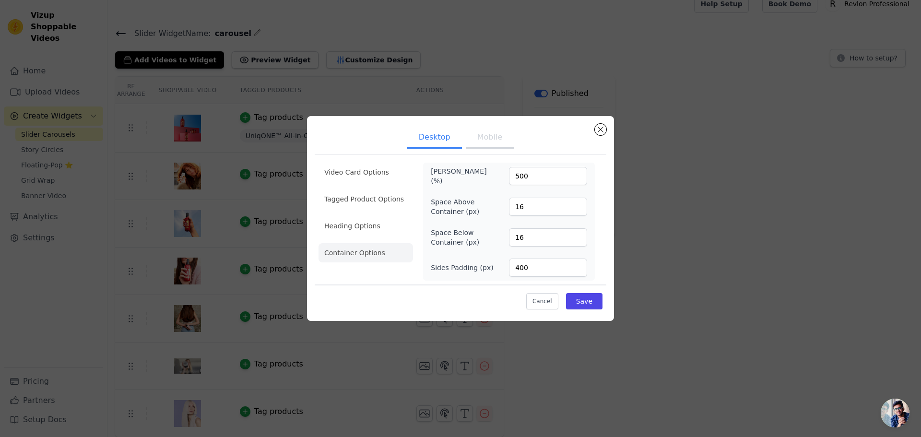
scroll to position [0, 0]
drag, startPoint x: 522, startPoint y: 266, endPoint x: 510, endPoint y: 268, distance: 12.1
click at [516, 267] on input "400" at bounding box center [548, 268] width 78 height 18
click at [561, 259] on input "400" at bounding box center [548, 268] width 78 height 18
drag, startPoint x: 521, startPoint y: 269, endPoint x: 492, endPoint y: 264, distance: 29.6
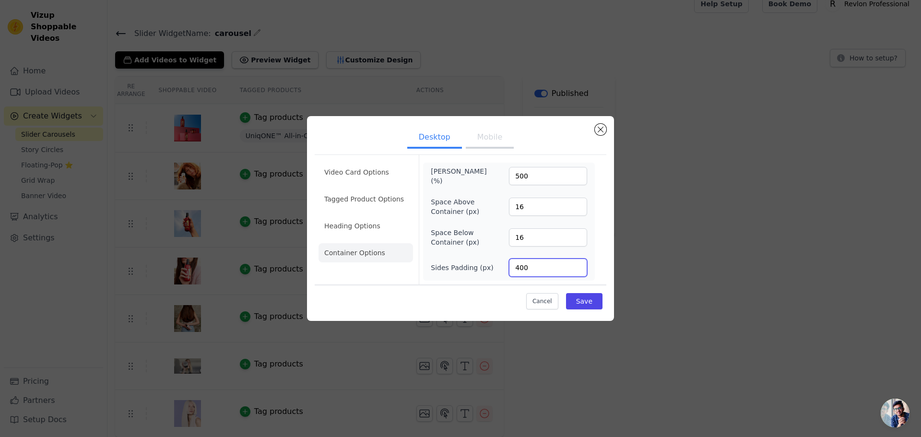
click at [500, 271] on div "Sides Padding (px) 400" at bounding box center [509, 268] width 156 height 18
type input "0"
click at [584, 301] on button "Save" at bounding box center [584, 301] width 36 height 16
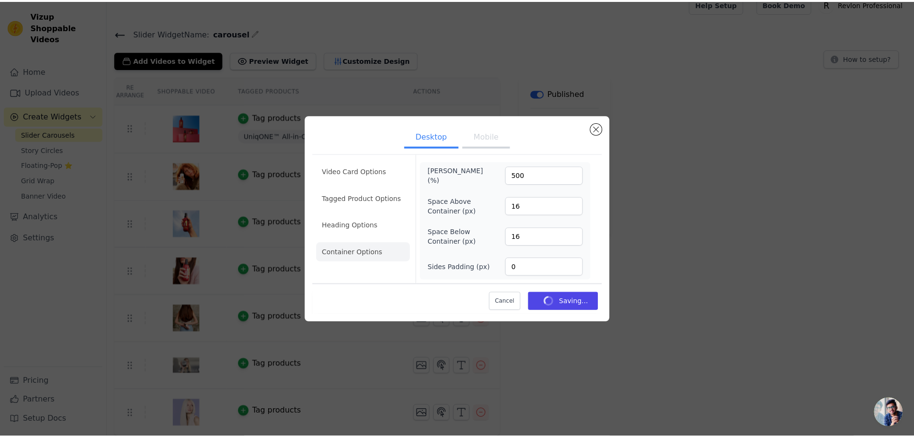
scroll to position [12, 0]
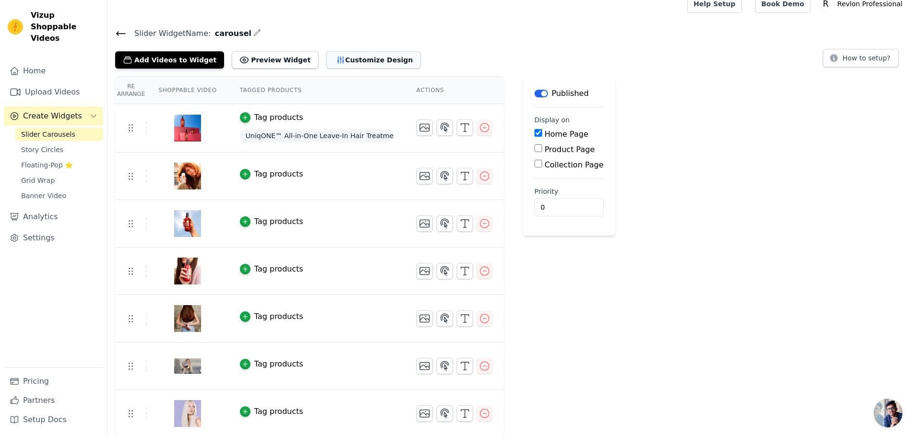
click at [343, 58] on button "Customize Design" at bounding box center [373, 59] width 94 height 17
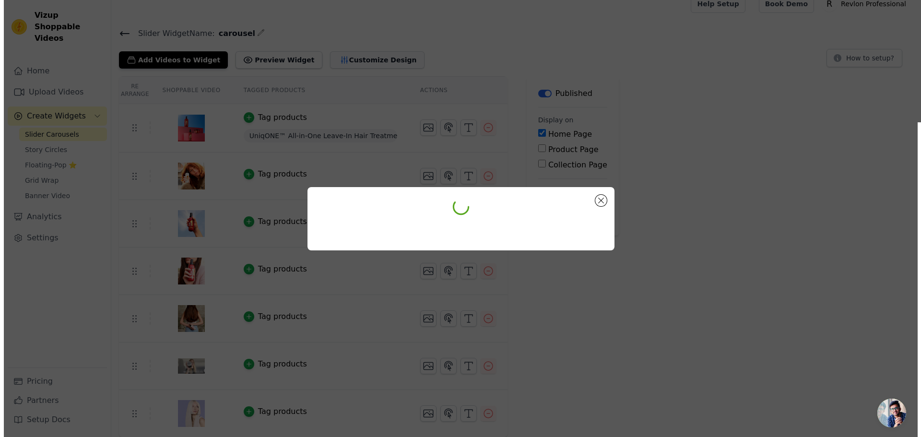
scroll to position [0, 0]
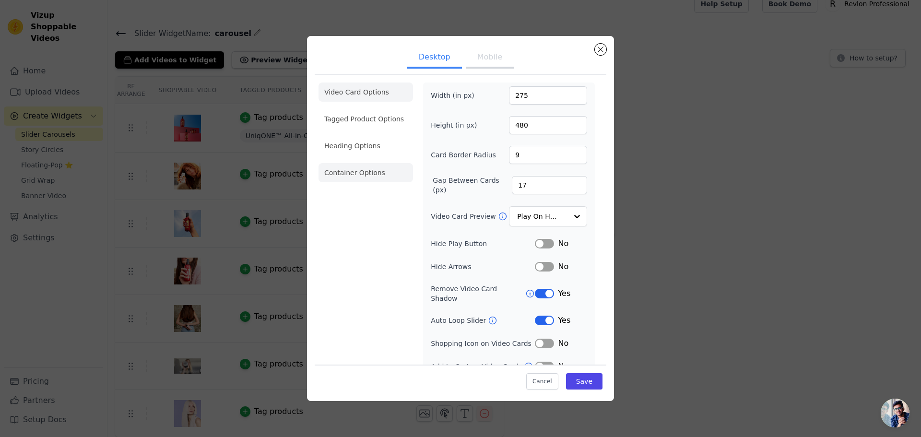
click at [371, 165] on li "Container Options" at bounding box center [365, 172] width 94 height 19
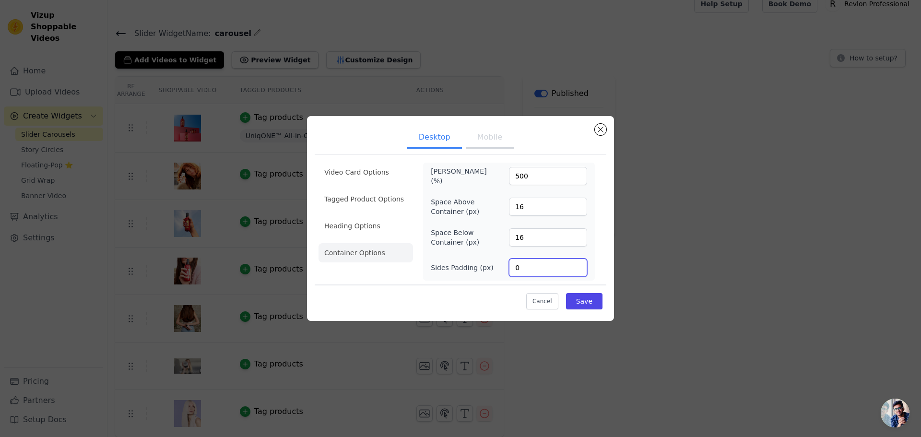
click at [529, 266] on input "0" at bounding box center [548, 268] width 78 height 18
click at [526, 238] on input "16" at bounding box center [548, 237] width 78 height 18
click at [525, 201] on input "16" at bounding box center [548, 207] width 78 height 18
click at [530, 173] on input "500" at bounding box center [548, 176] width 78 height 18
drag, startPoint x: 525, startPoint y: 171, endPoint x: 501, endPoint y: 171, distance: 24.0
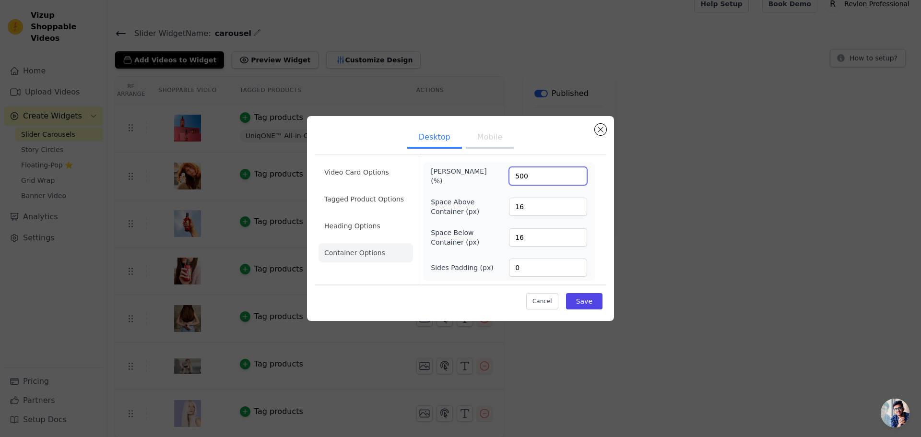
click at [501, 171] on div "Max Width (%) 500" at bounding box center [509, 175] width 156 height 19
type input "1"
type input "1600"
click at [583, 306] on button "Save" at bounding box center [584, 301] width 36 height 16
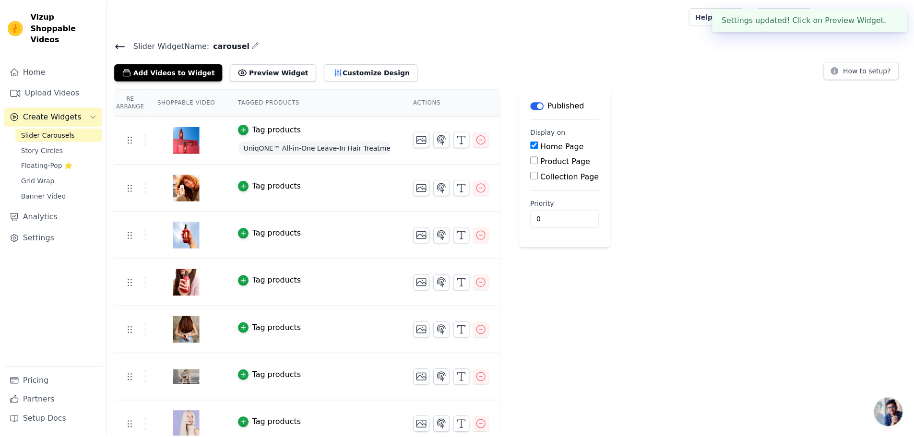
scroll to position [12, 0]
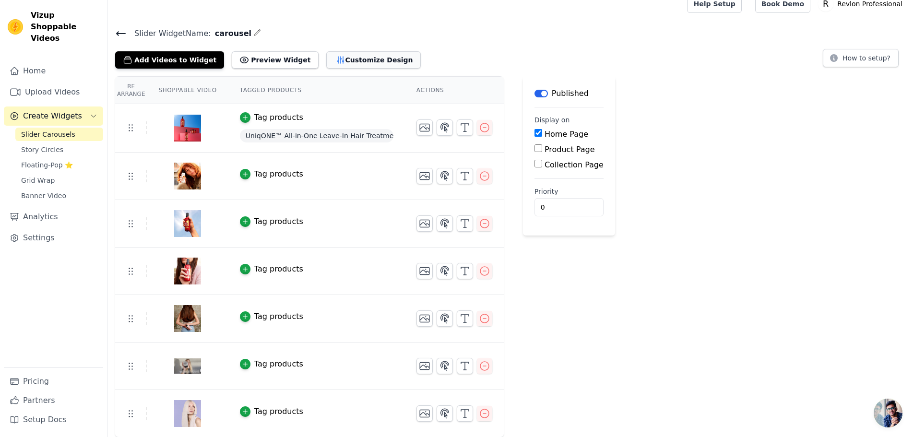
click at [328, 59] on button "Customize Design" at bounding box center [373, 59] width 94 height 17
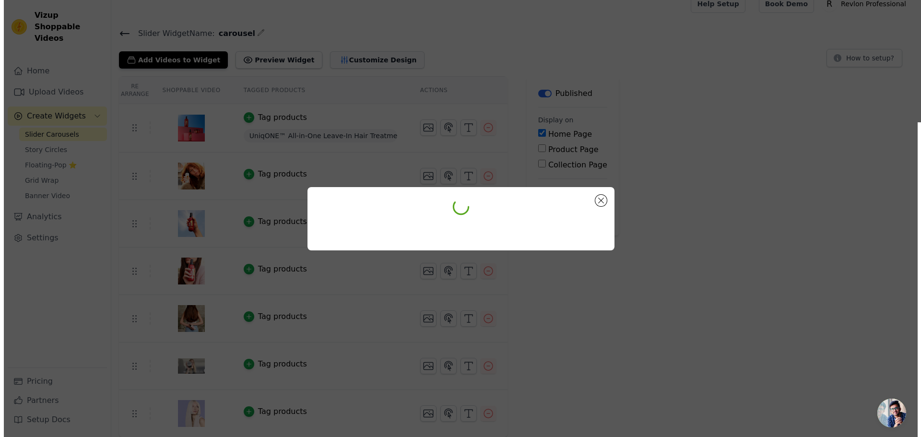
scroll to position [0, 0]
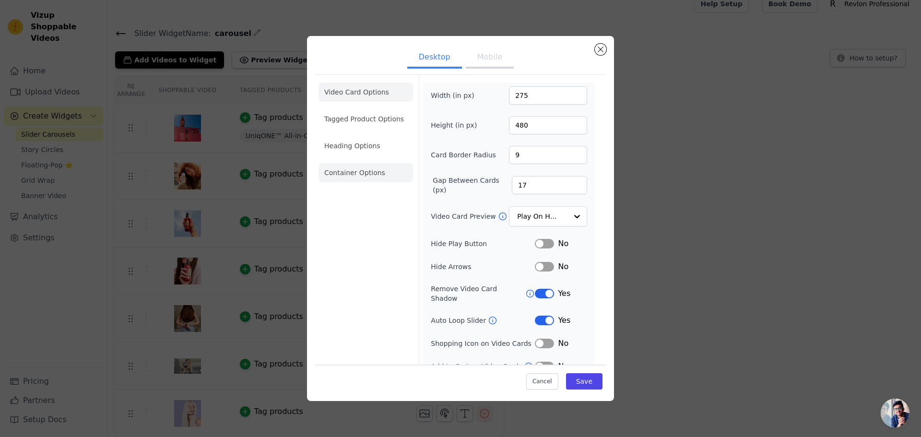
click at [352, 171] on li "Container Options" at bounding box center [365, 172] width 94 height 19
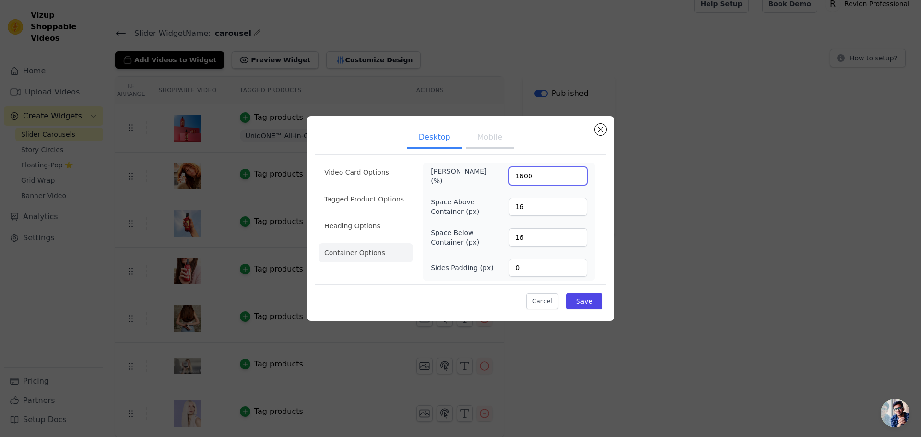
drag, startPoint x: 542, startPoint y: 170, endPoint x: 497, endPoint y: 170, distance: 45.6
click at [498, 171] on div "Max Width (%) 1600" at bounding box center [509, 175] width 156 height 19
type input "100"
click at [536, 262] on input "0" at bounding box center [548, 268] width 78 height 18
drag, startPoint x: 530, startPoint y: 265, endPoint x: 506, endPoint y: 266, distance: 25.0
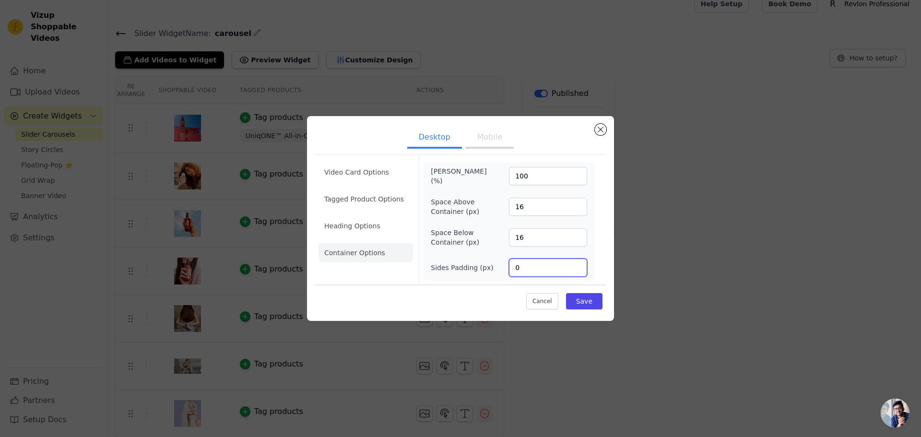
click at [506, 266] on div "Sides Padding (px) 0" at bounding box center [509, 268] width 156 height 18
type input "50"
click at [593, 307] on button "Save" at bounding box center [584, 301] width 36 height 16
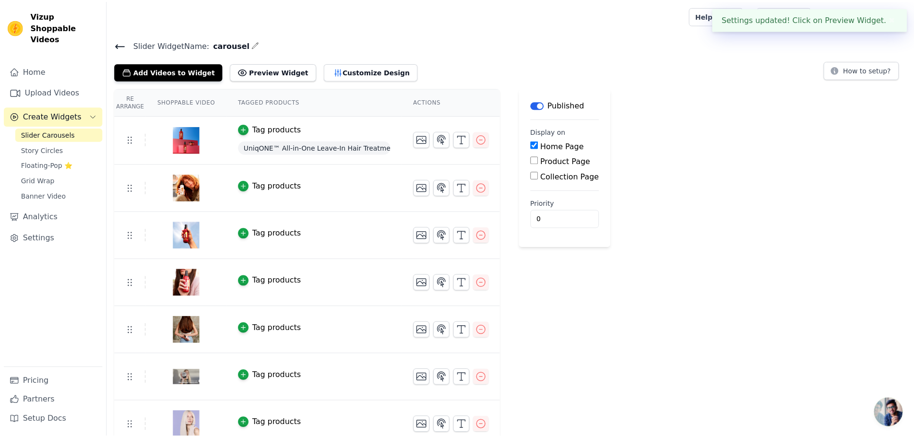
scroll to position [12, 0]
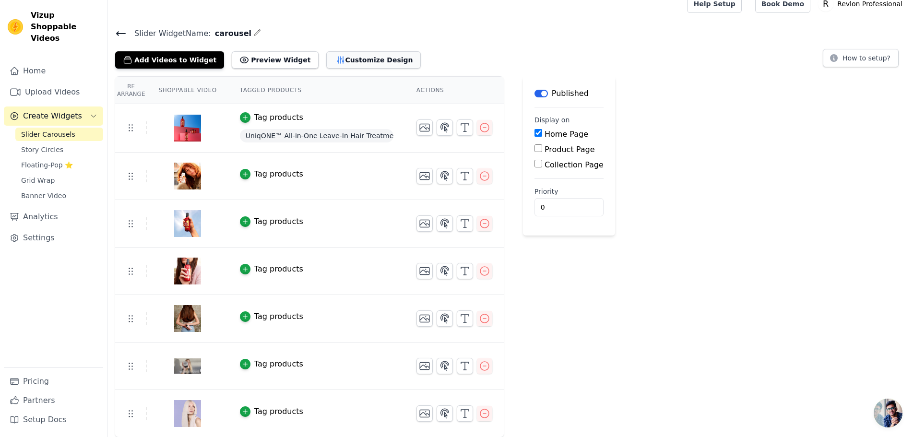
click at [352, 61] on button "Customize Design" at bounding box center [373, 59] width 94 height 17
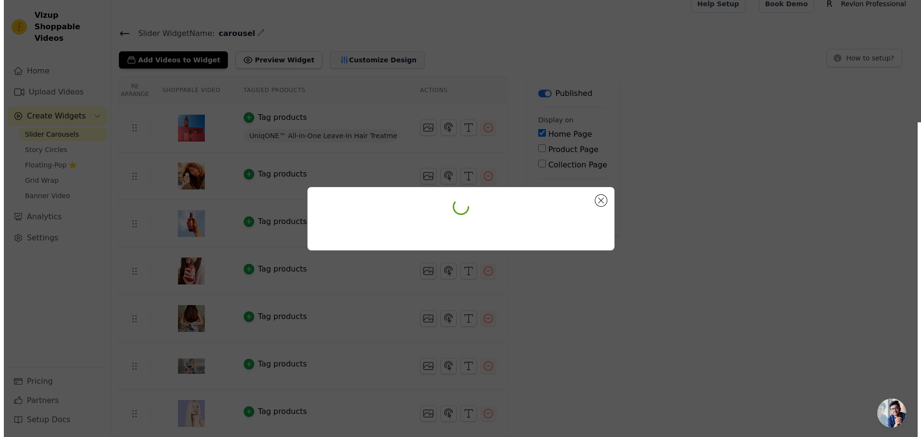
scroll to position [0, 0]
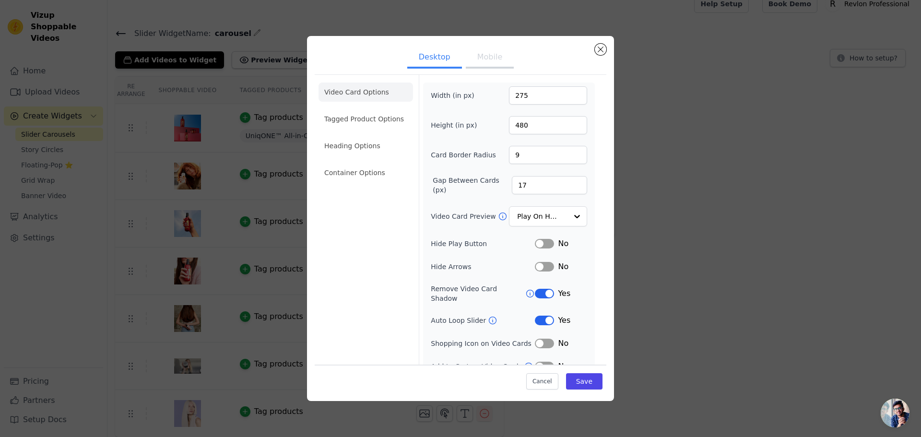
click at [548, 304] on div "Width (in px) 275 Height (in px) 480 Card Border Radius 9 Gap Between Cards (px…" at bounding box center [509, 229] width 156 height 286
click at [551, 315] on div "Yes" at bounding box center [561, 321] width 52 height 12
click at [545, 316] on button "Label" at bounding box center [544, 321] width 19 height 10
click at [577, 380] on button "Save" at bounding box center [584, 381] width 36 height 16
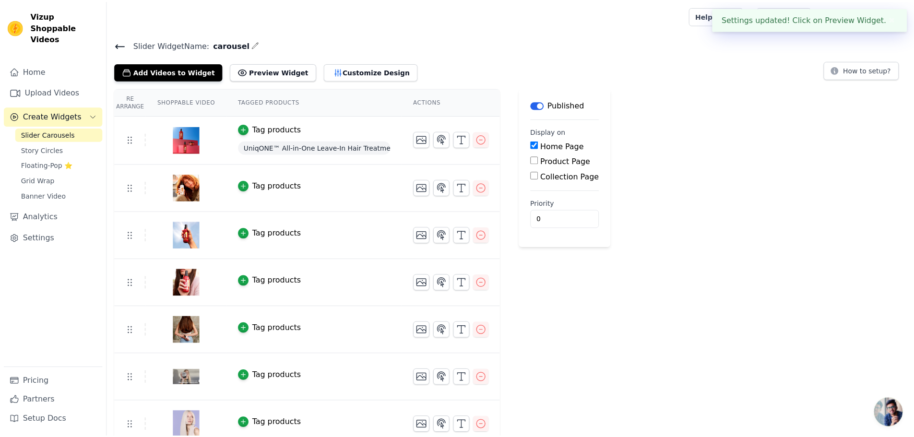
scroll to position [12, 0]
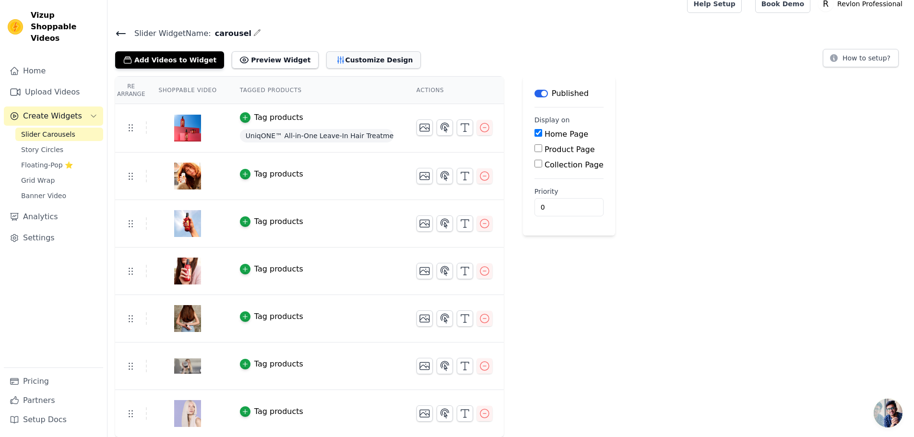
click at [344, 58] on button "Customize Design" at bounding box center [373, 59] width 94 height 17
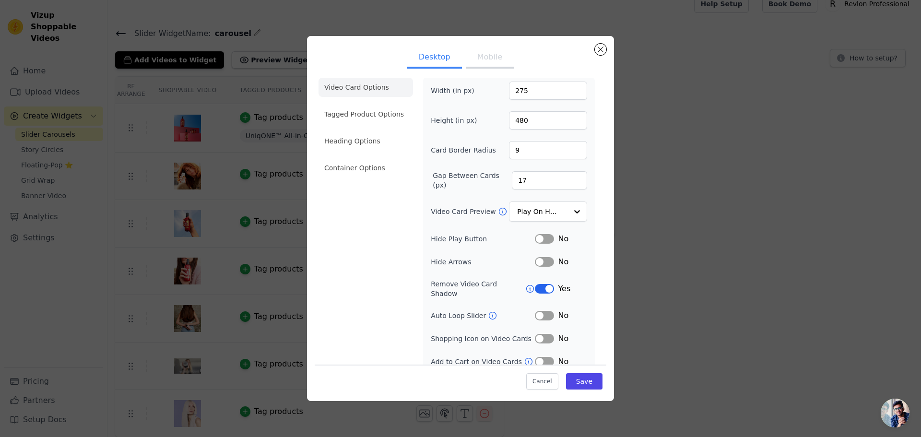
scroll to position [7, 0]
click at [363, 165] on li "Container Options" at bounding box center [365, 165] width 94 height 19
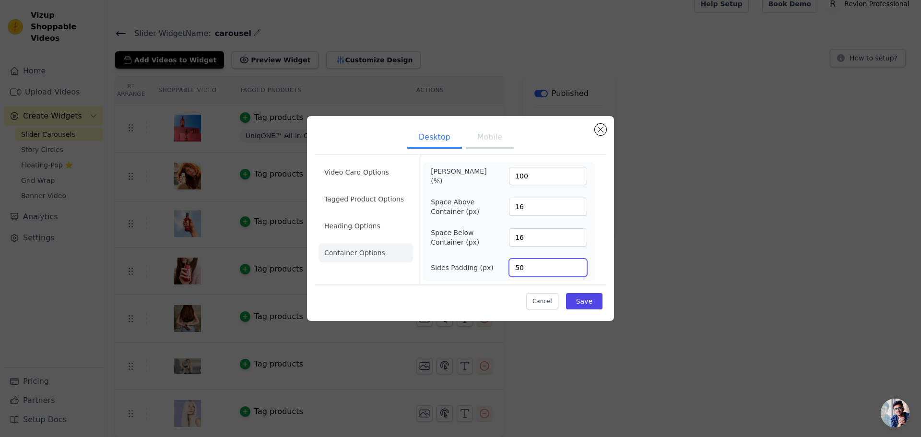
drag, startPoint x: 530, startPoint y: 266, endPoint x: 501, endPoint y: 262, distance: 29.5
click at [500, 264] on div "Sides Padding (px) 50" at bounding box center [509, 268] width 156 height 18
type input "0"
click at [582, 310] on div "Cancel Save" at bounding box center [461, 298] width 292 height 29
click at [592, 299] on button "Save" at bounding box center [584, 301] width 36 height 16
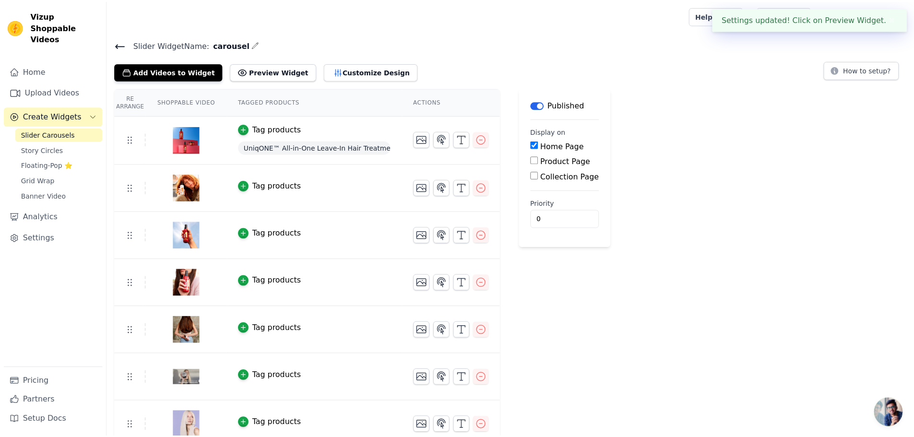
scroll to position [12, 0]
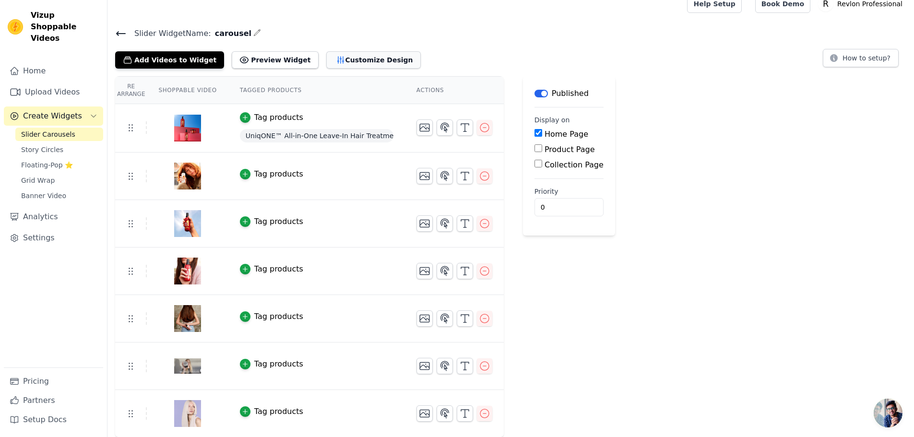
click at [328, 52] on button "Customize Design" at bounding box center [373, 59] width 94 height 17
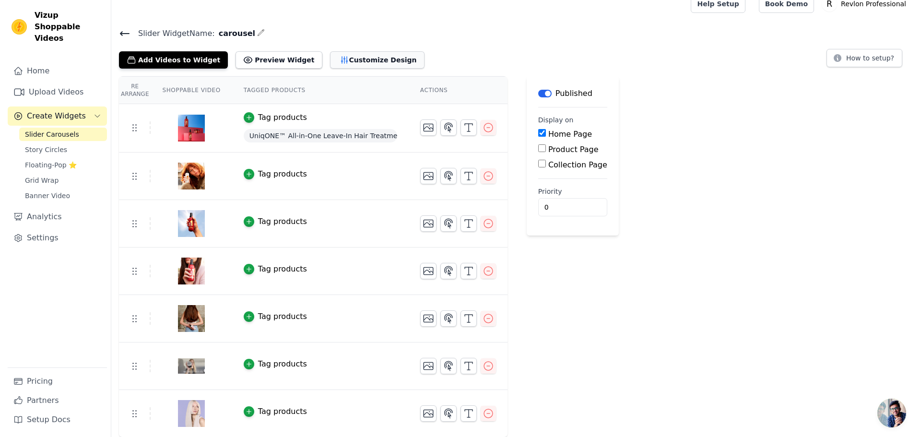
scroll to position [0, 0]
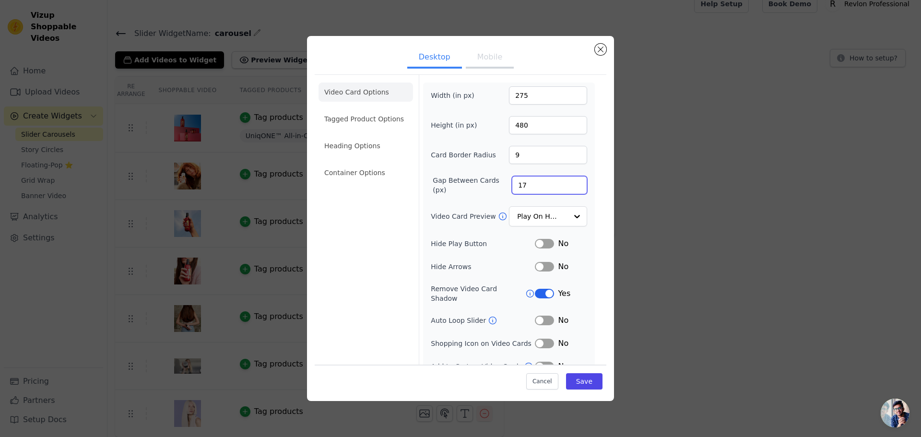
drag, startPoint x: 527, startPoint y: 180, endPoint x: 506, endPoint y: 181, distance: 20.2
click at [512, 181] on input "17" at bounding box center [549, 185] width 75 height 18
type input "15"
click at [579, 377] on button "Save" at bounding box center [584, 381] width 36 height 16
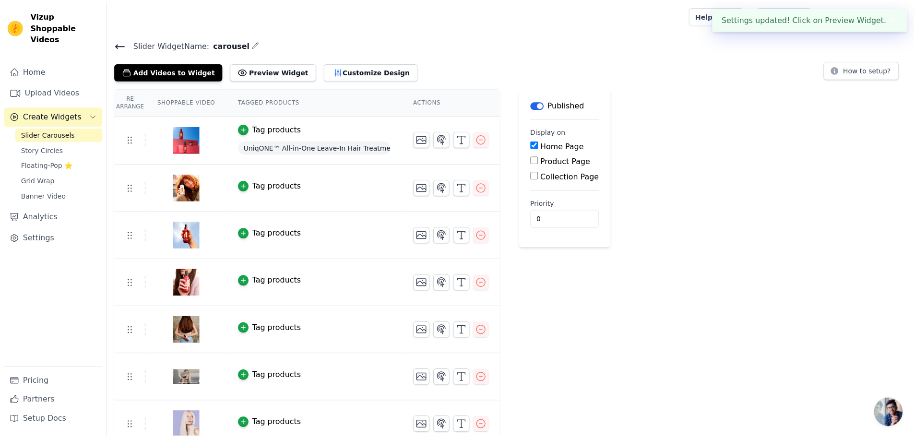
scroll to position [12, 0]
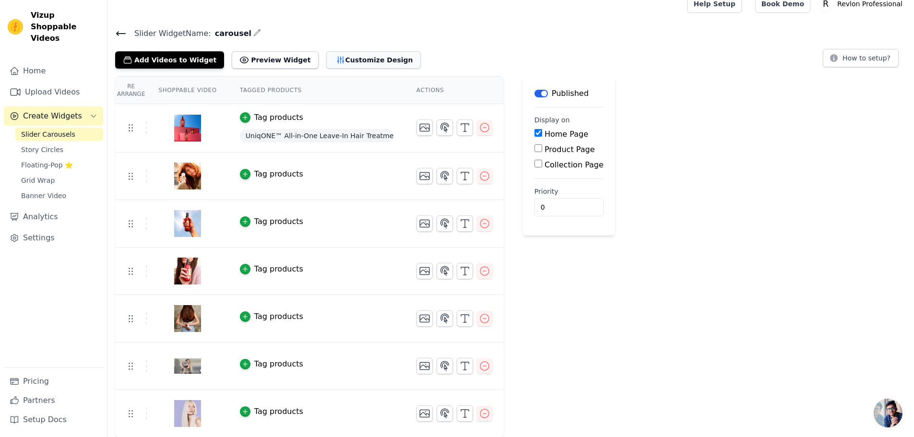
click at [338, 62] on button "Customize Design" at bounding box center [373, 59] width 94 height 17
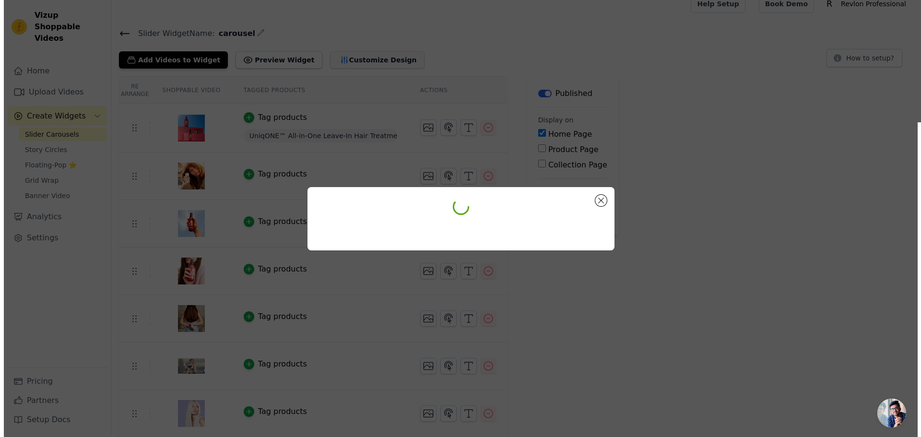
scroll to position [0, 0]
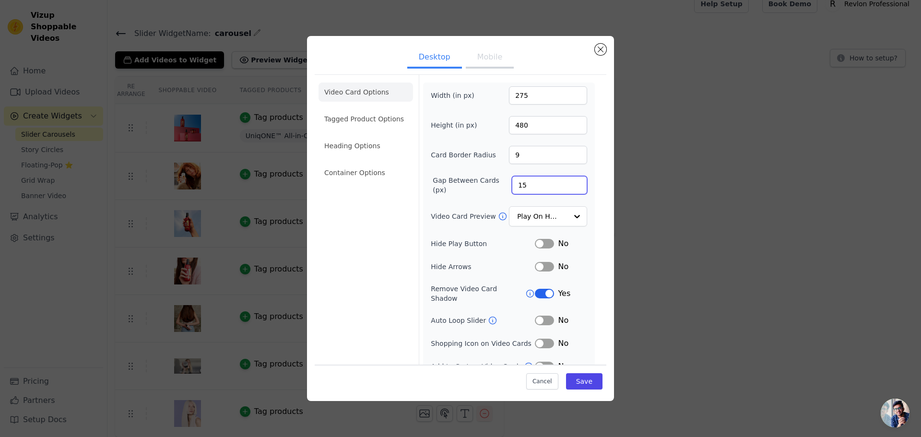
click at [523, 183] on input "15" at bounding box center [549, 185] width 75 height 18
drag, startPoint x: 522, startPoint y: 183, endPoint x: 514, endPoint y: 182, distance: 8.3
click at [514, 182] on input "15" at bounding box center [549, 185] width 75 height 18
type input "12"
click at [579, 374] on button "Save" at bounding box center [584, 381] width 36 height 16
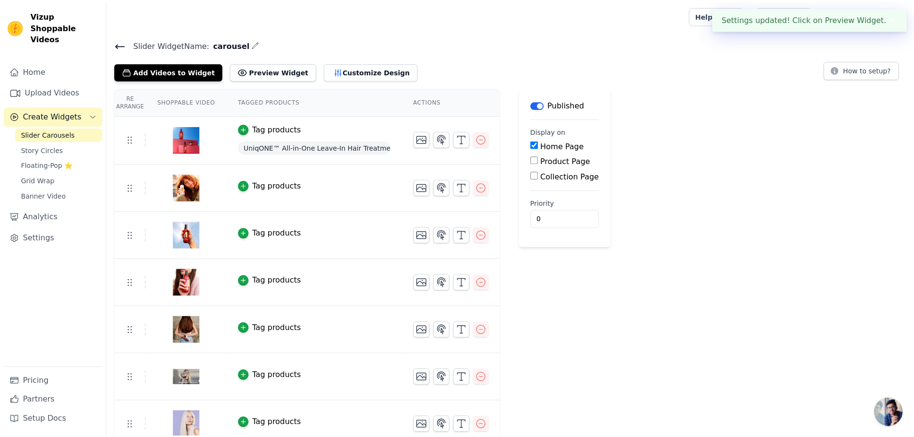
scroll to position [12, 0]
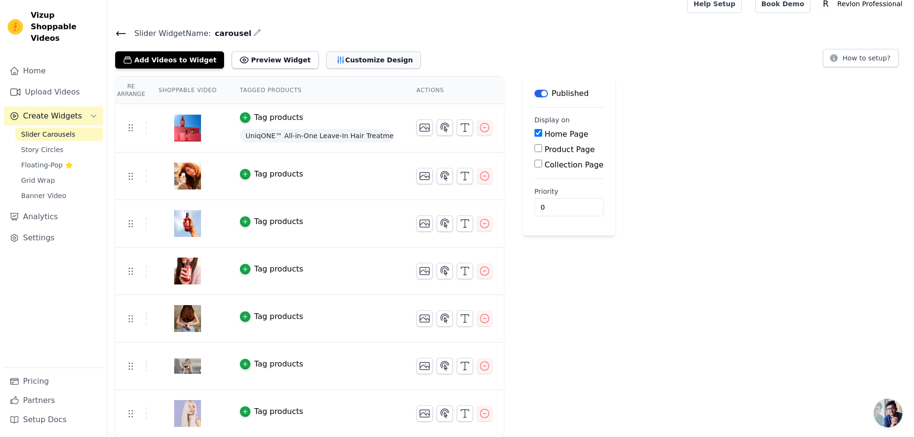
click at [345, 55] on button "Customize Design" at bounding box center [373, 59] width 94 height 17
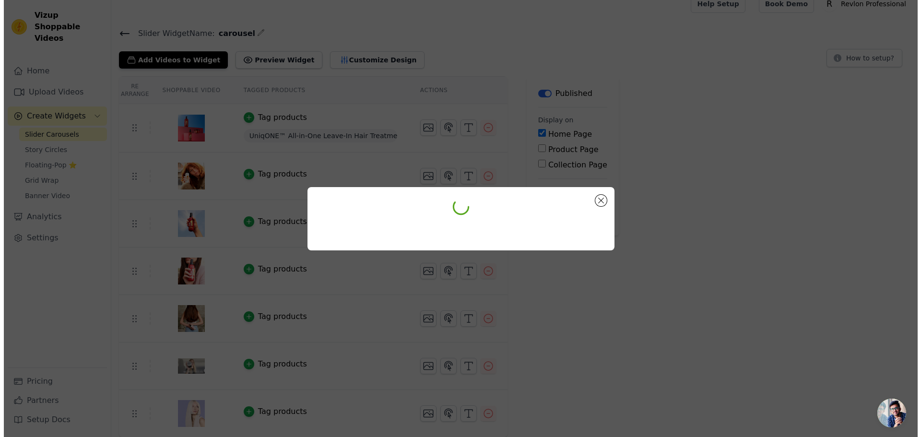
scroll to position [0, 0]
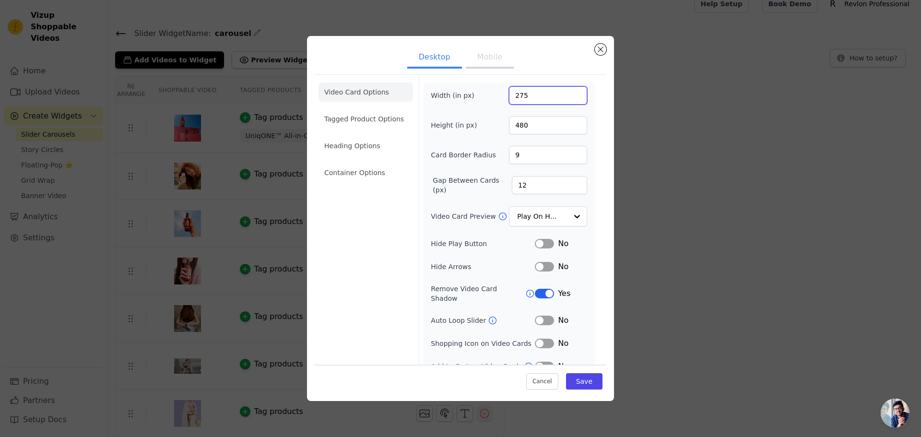
drag, startPoint x: 529, startPoint y: 96, endPoint x: 503, endPoint y: 94, distance: 26.5
click at [503, 95] on div "Width (in px) 275" at bounding box center [509, 95] width 156 height 18
type input "260"
click at [572, 375] on button "Save" at bounding box center [584, 381] width 36 height 16
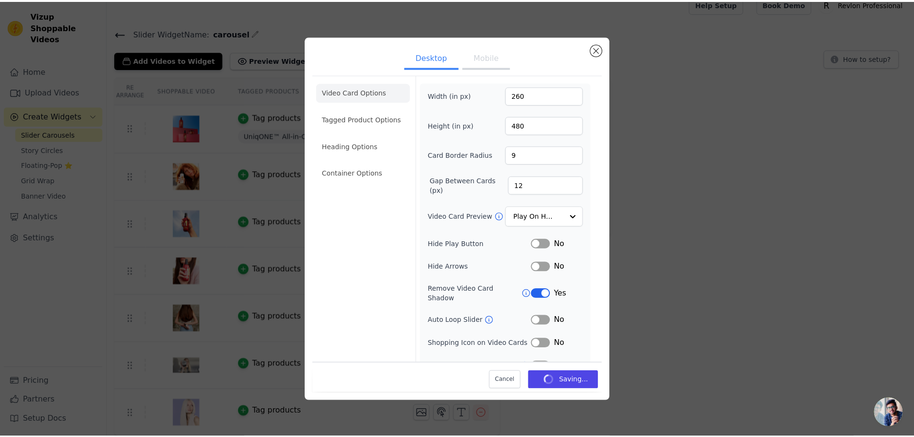
scroll to position [12, 0]
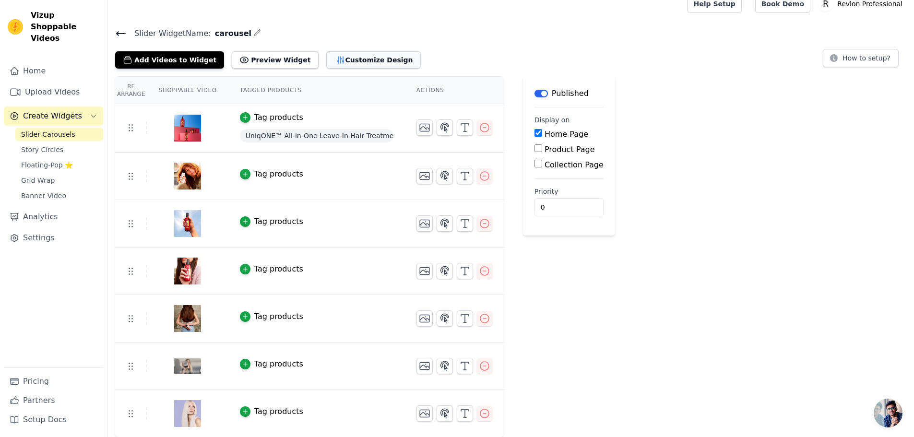
click at [339, 63] on button "Customize Design" at bounding box center [373, 59] width 94 height 17
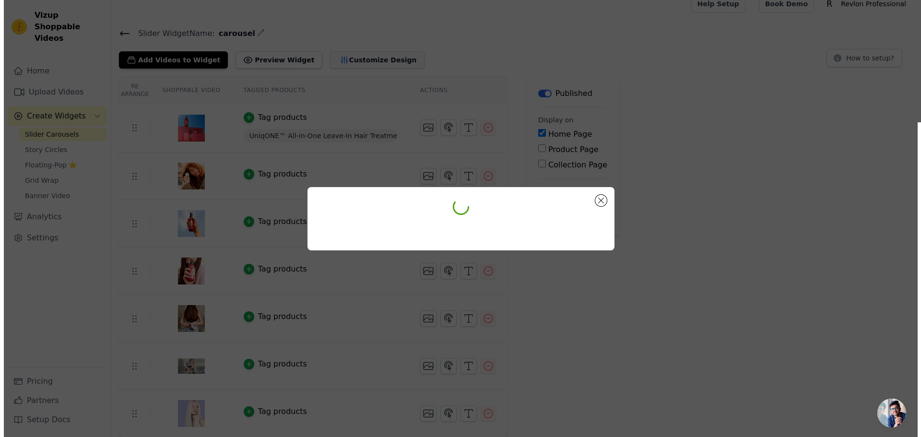
scroll to position [0, 0]
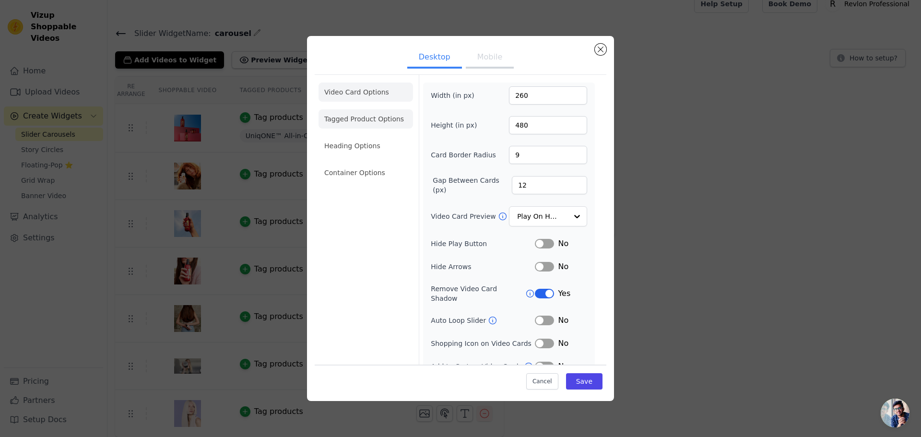
click at [361, 113] on li "Tagged Product Options" at bounding box center [365, 118] width 94 height 19
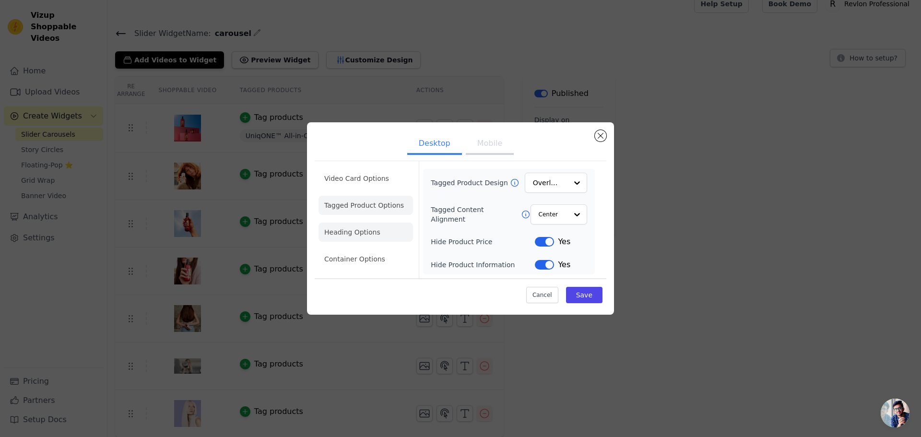
click at [373, 228] on li "Heading Options" at bounding box center [365, 232] width 94 height 19
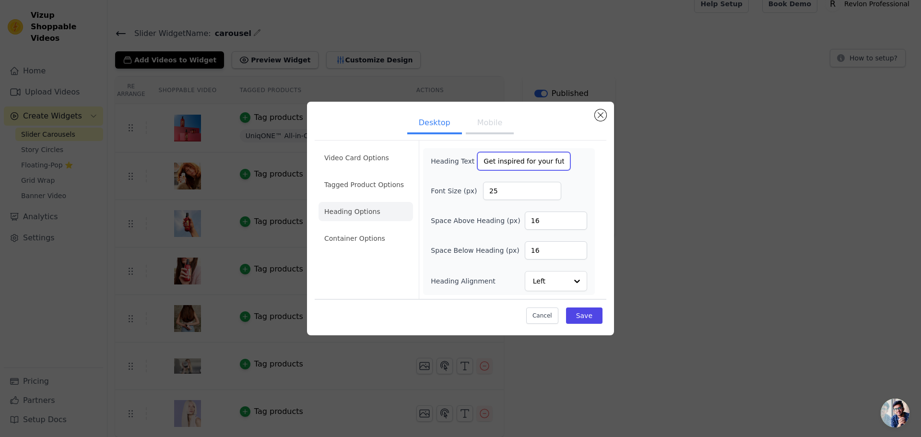
click at [483, 157] on input "Get inspired for your future hair color experience." at bounding box center [523, 161] width 93 height 18
click at [477, 157] on input "Get inspired for your future hair color experience." at bounding box center [523, 161] width 93 height 18
type input "Get inspired for your future hair color experience."
click at [589, 315] on button "Save" at bounding box center [584, 315] width 36 height 16
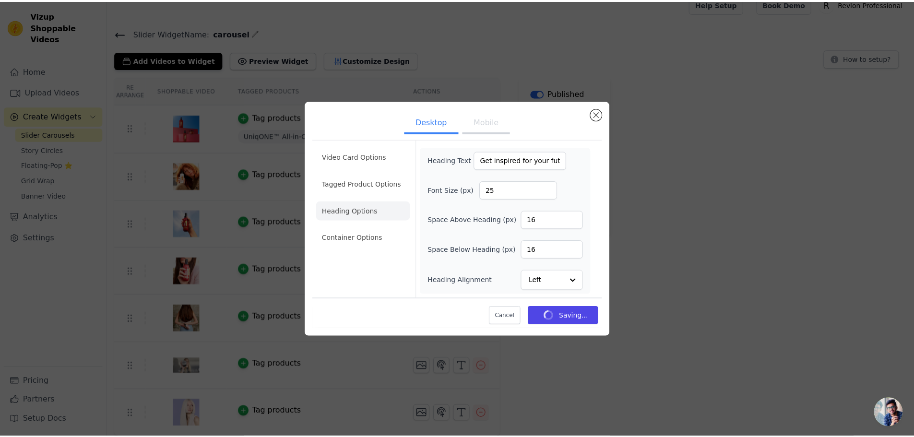
scroll to position [12, 0]
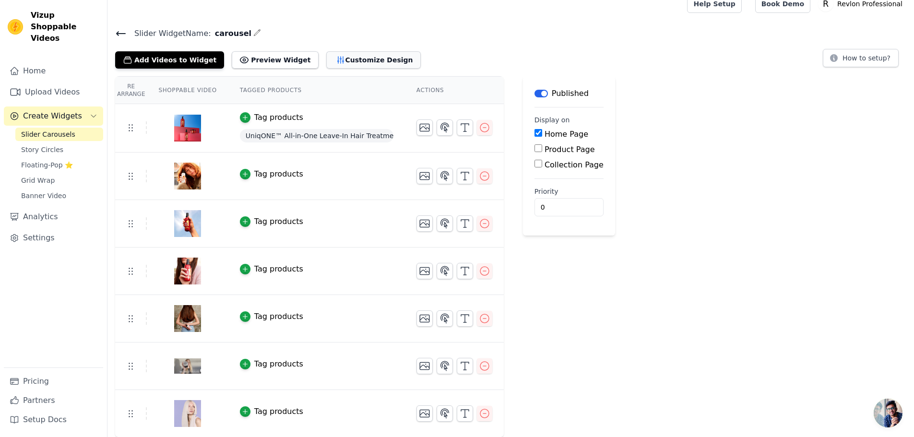
click at [326, 64] on button "Customize Design" at bounding box center [373, 59] width 94 height 17
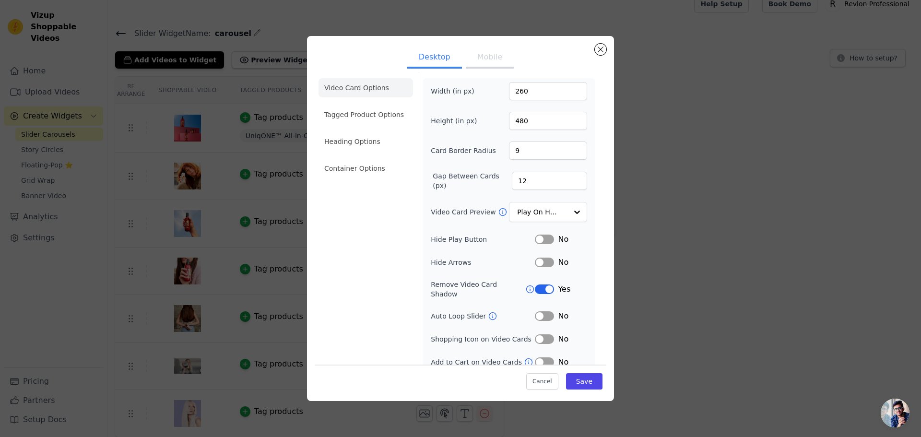
scroll to position [7, 0]
click at [373, 141] on li "Heading Options" at bounding box center [365, 138] width 94 height 19
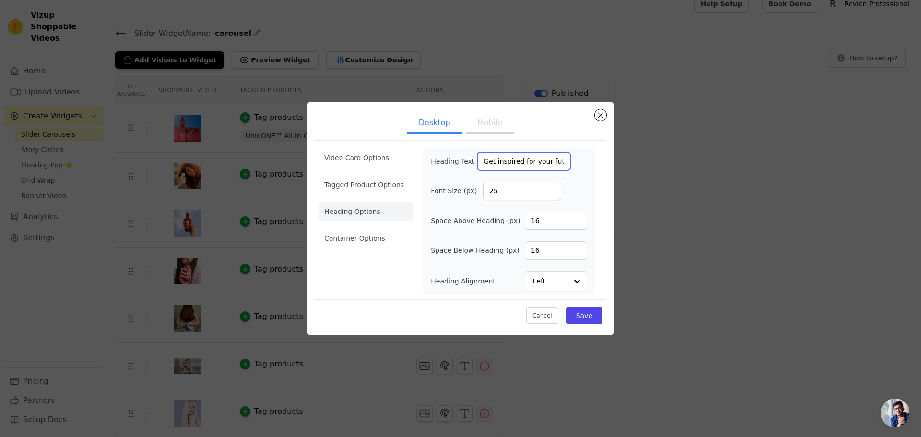
scroll to position [0, 117]
drag, startPoint x: 556, startPoint y: 151, endPoint x: 671, endPoint y: 142, distance: 115.4
click at [671, 142] on div "Desktop Mobile Video Card Options Tagged Product Options Heading Options Contai…" at bounding box center [460, 218] width 890 height 264
type input "="
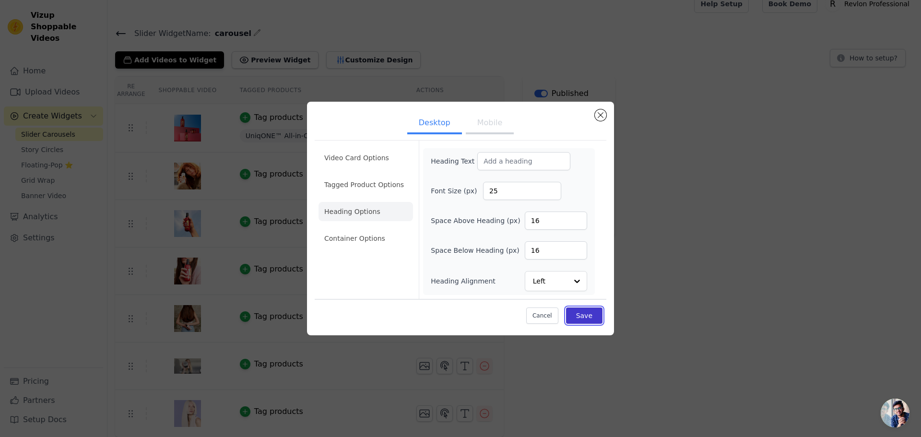
click at [590, 310] on button "Save" at bounding box center [584, 315] width 36 height 16
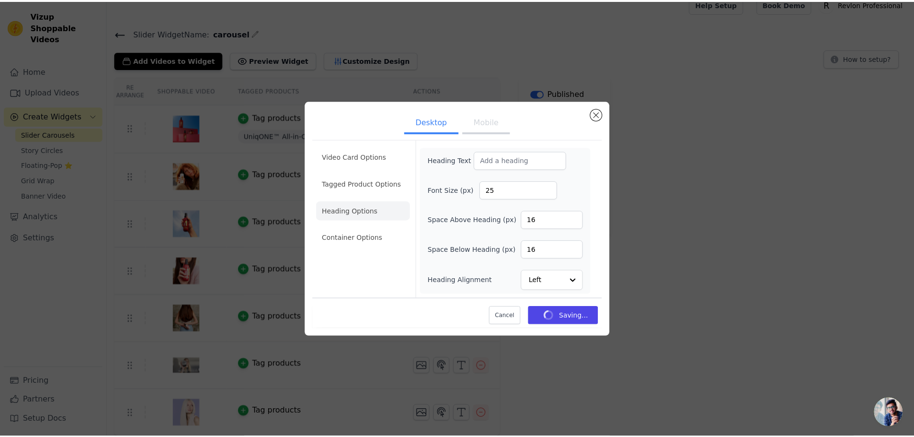
scroll to position [12, 0]
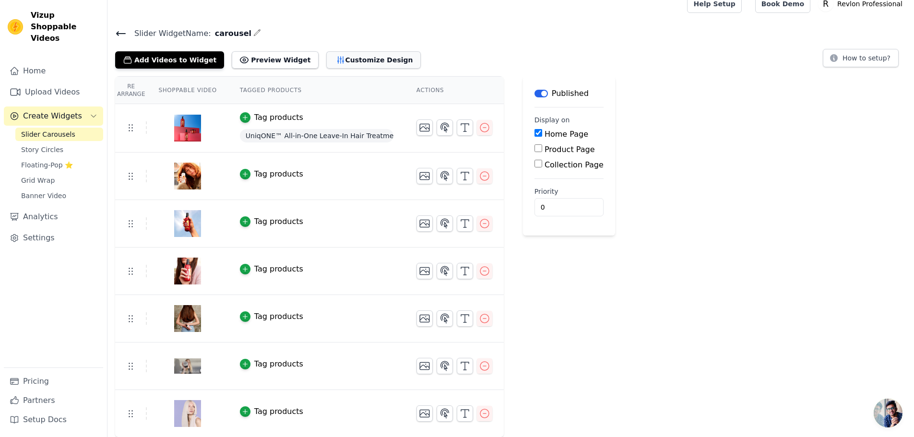
click at [326, 59] on button "Customize Design" at bounding box center [373, 59] width 94 height 17
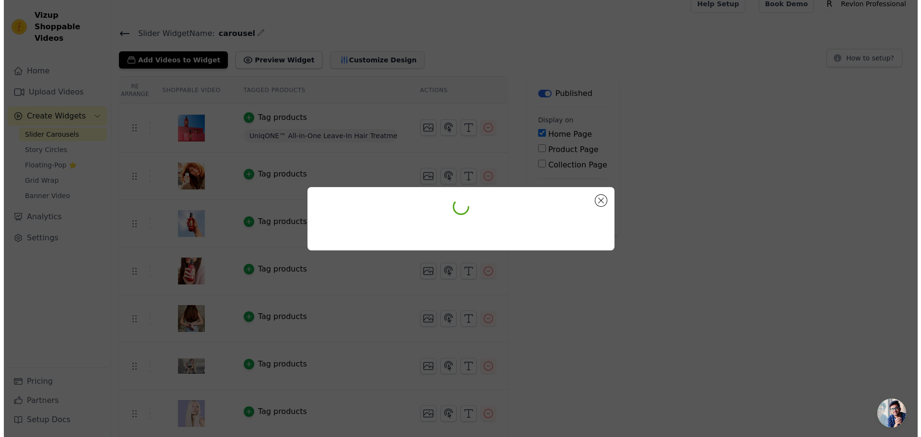
scroll to position [0, 0]
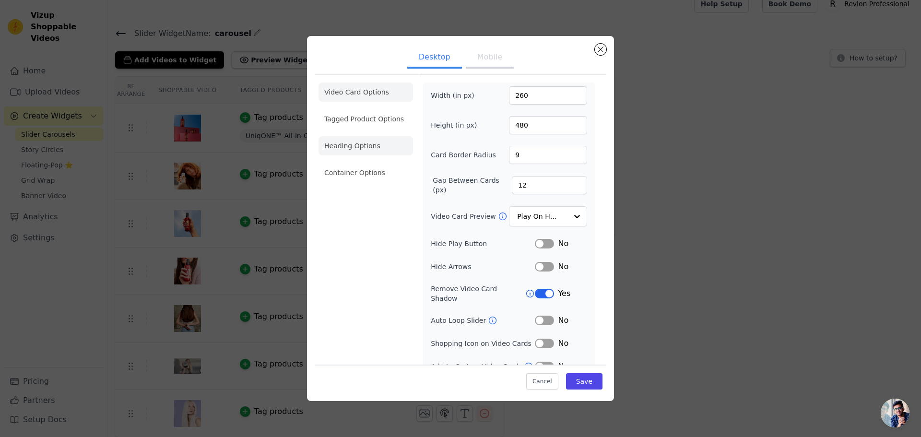
click at [360, 148] on li "Heading Options" at bounding box center [365, 145] width 94 height 19
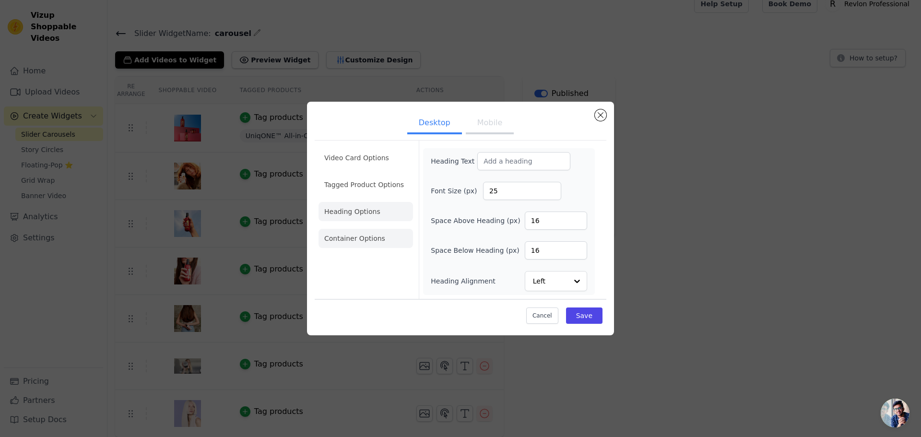
click at [356, 237] on li "Container Options" at bounding box center [365, 238] width 94 height 19
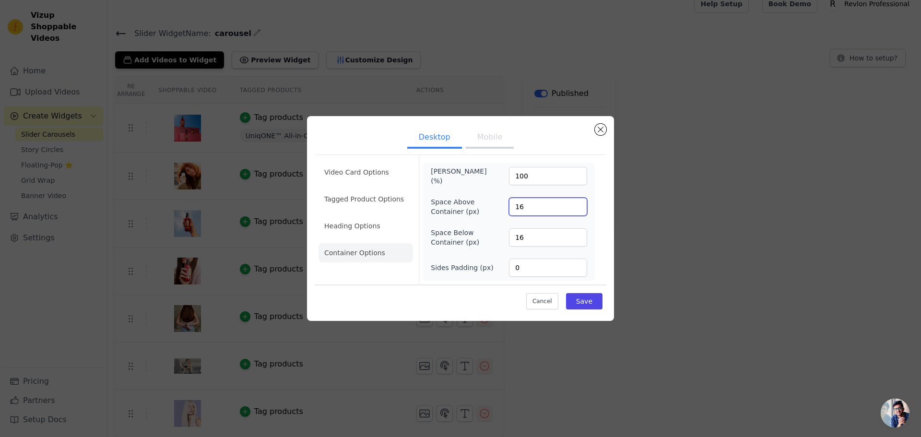
drag, startPoint x: 548, startPoint y: 206, endPoint x: 491, endPoint y: 209, distance: 57.1
click at [492, 209] on div "Space Above Container (px) 16" at bounding box center [509, 206] width 156 height 19
type input "2"
type input "50"
click at [583, 306] on button "Save" at bounding box center [584, 301] width 36 height 16
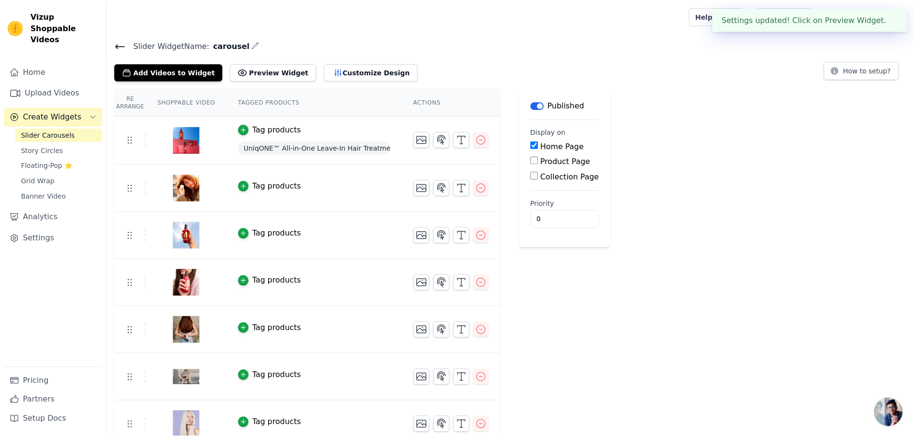
scroll to position [12, 0]
